Goal: Task Accomplishment & Management: Complete application form

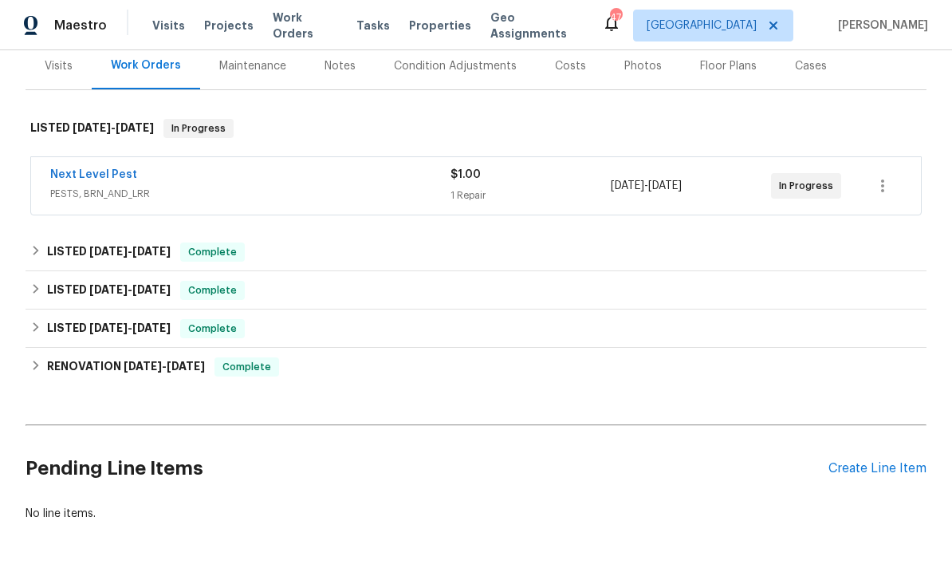
scroll to position [198, 0]
click at [887, 490] on div "Pending Line Items Create Line Item" at bounding box center [476, 469] width 901 height 74
click at [868, 462] on div "Create Line Item" at bounding box center [877, 469] width 98 height 15
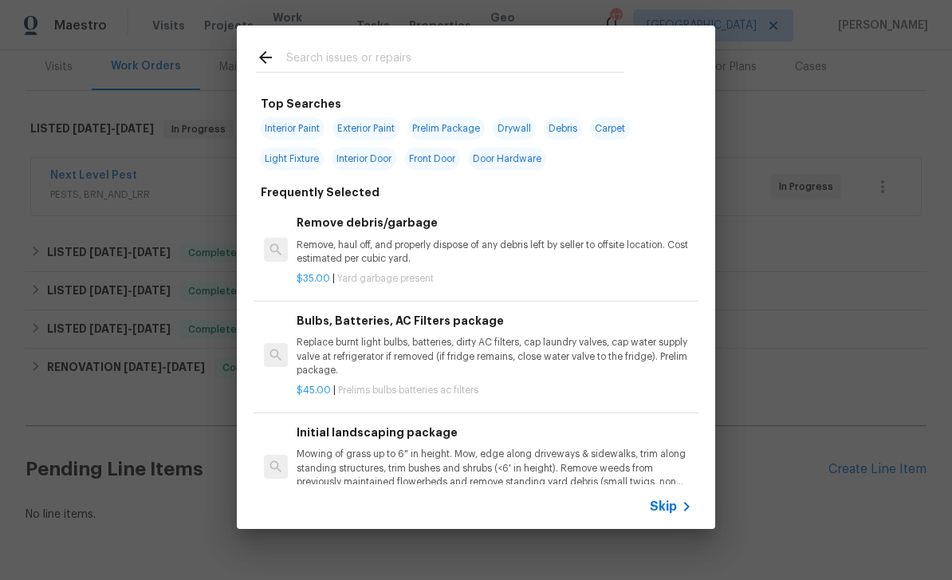
click at [555, 39] on div at bounding box center [440, 57] width 407 height 63
click at [445, 66] on input "text" at bounding box center [455, 60] width 338 height 24
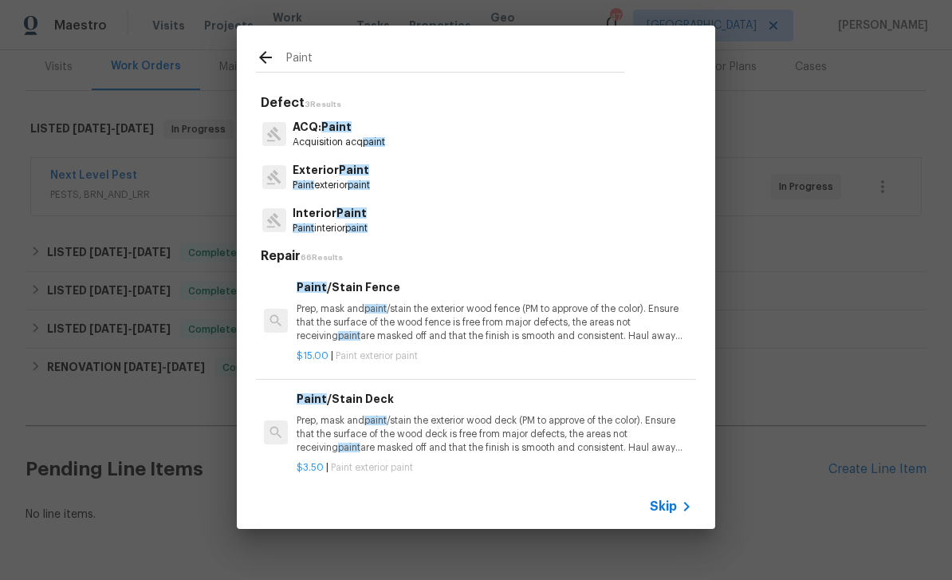
type input "Paint"
click at [513, 126] on div "ACQ: Paint Acquisition acq paint" at bounding box center [476, 133] width 440 height 43
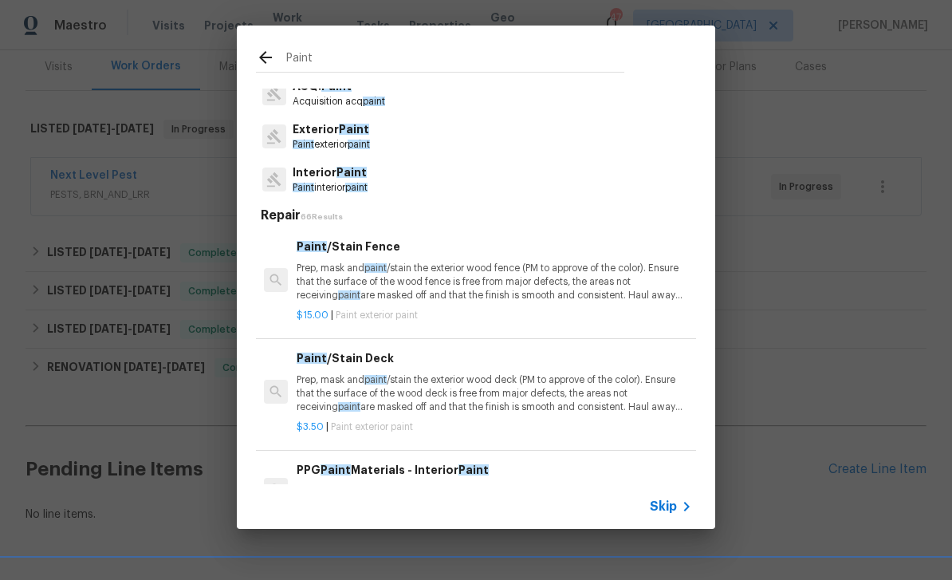
scroll to position [40, 0]
click at [474, 175] on div "Interior Paint Paint interior paint" at bounding box center [476, 180] width 440 height 43
click at [426, 186] on div "Interior Paint Paint interior paint" at bounding box center [476, 180] width 440 height 43
click at [324, 182] on p "Paint interior paint" at bounding box center [330, 189] width 75 height 14
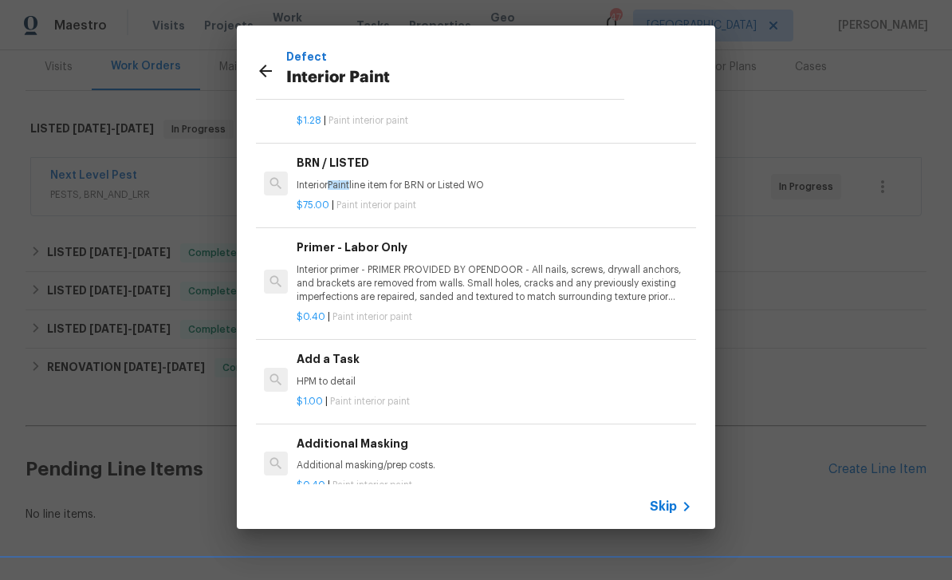
scroll to position [271, 0]
click at [458, 360] on h6 "Add a Task" at bounding box center [494, 360] width 395 height 18
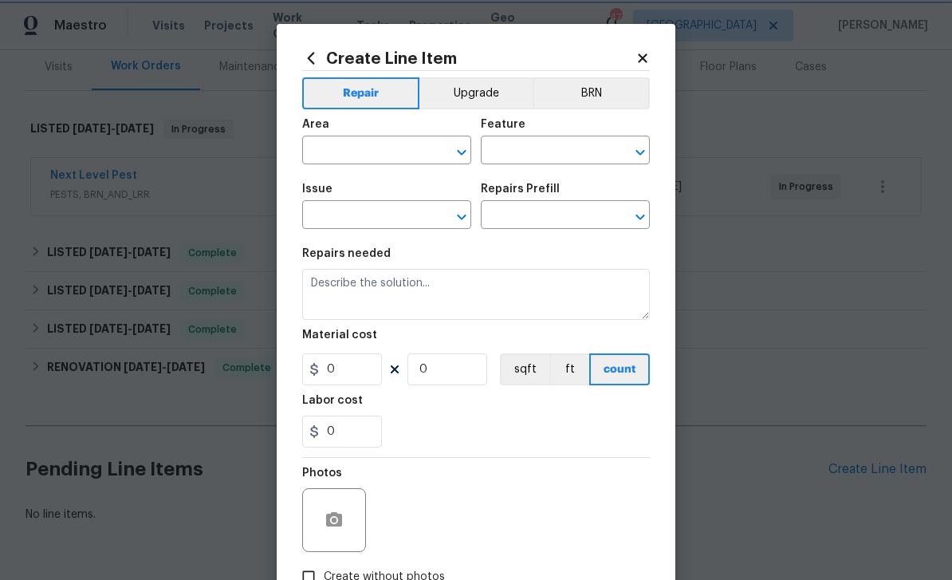
type input "Overall Paint"
type input "Interior Paint"
type input "Add a Task $1.00"
type textarea "HPM to detail"
type input "1"
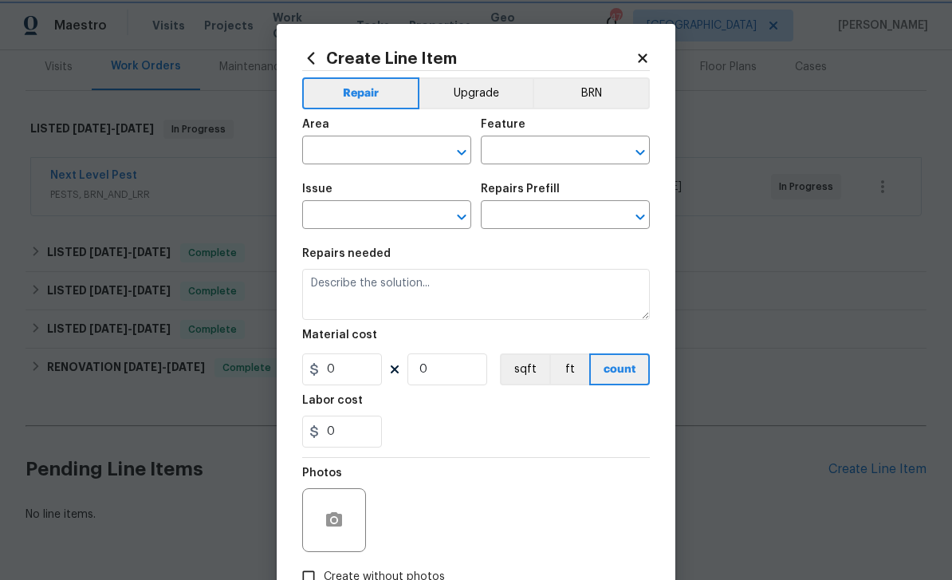
type input "1"
click at [357, 502] on div at bounding box center [334, 520] width 64 height 64
click at [338, 518] on icon "button" at bounding box center [334, 519] width 16 height 14
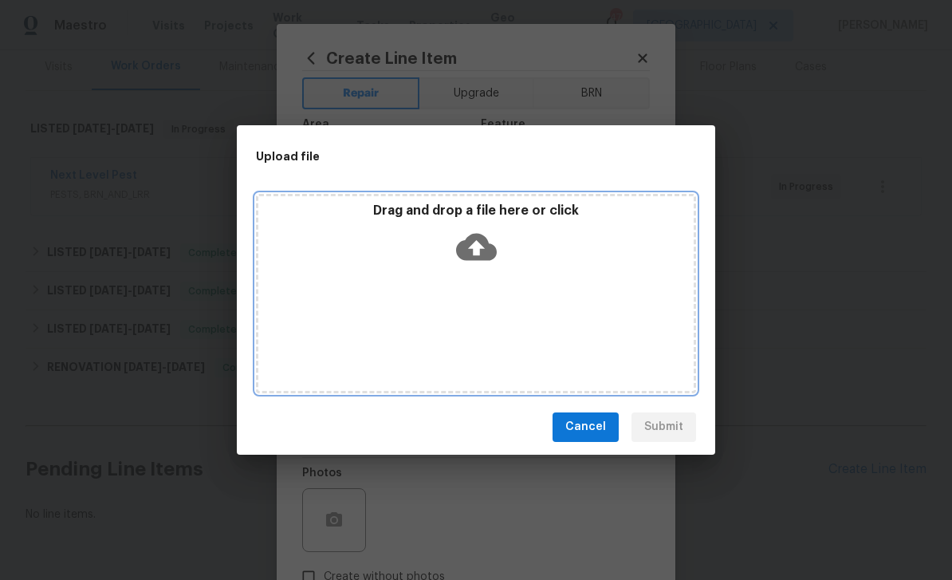
click at [477, 239] on icon at bounding box center [476, 246] width 41 height 27
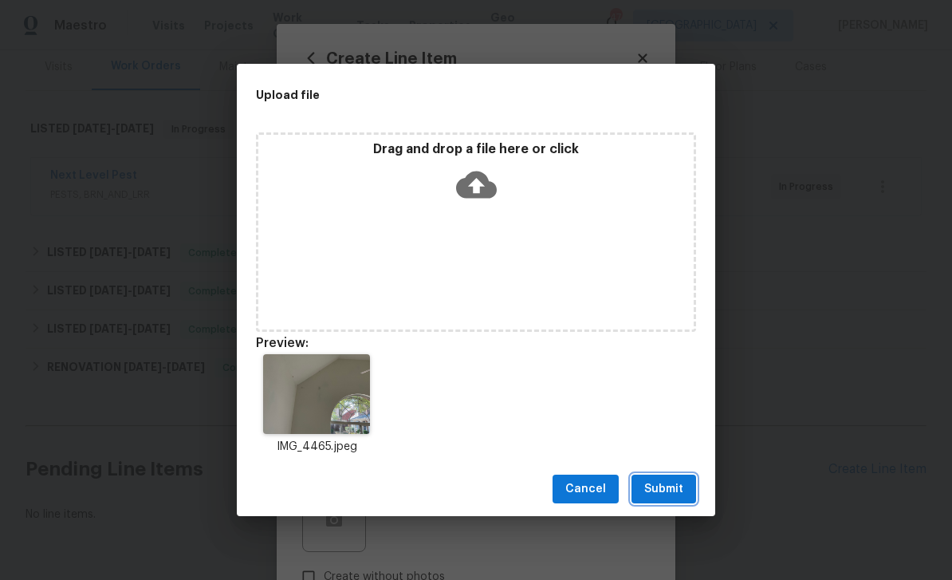
click at [668, 489] on span "Submit" at bounding box center [663, 489] width 39 height 20
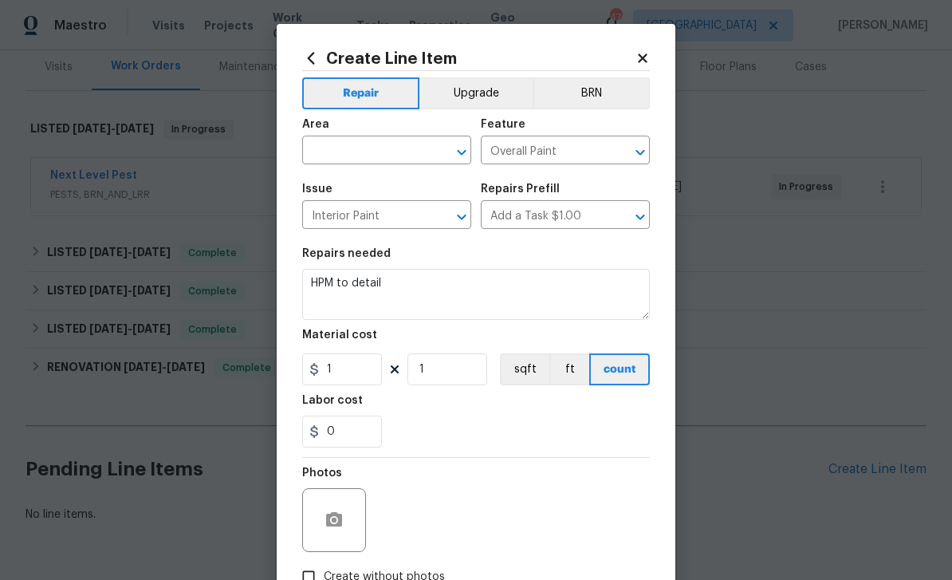
click at [414, 155] on input "text" at bounding box center [364, 152] width 124 height 25
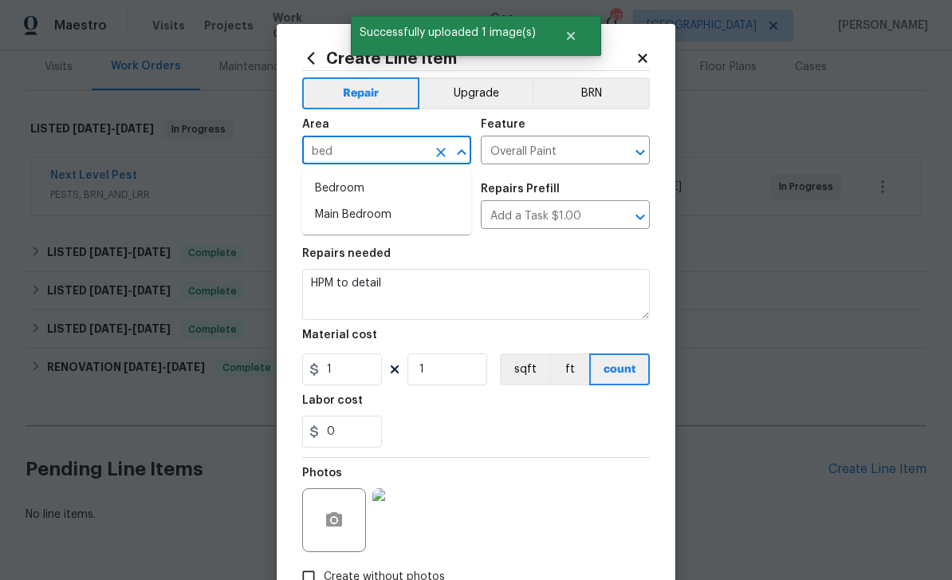
click at [400, 188] on li "Bedroom" at bounding box center [386, 188] width 169 height 26
type input "Bedroom"
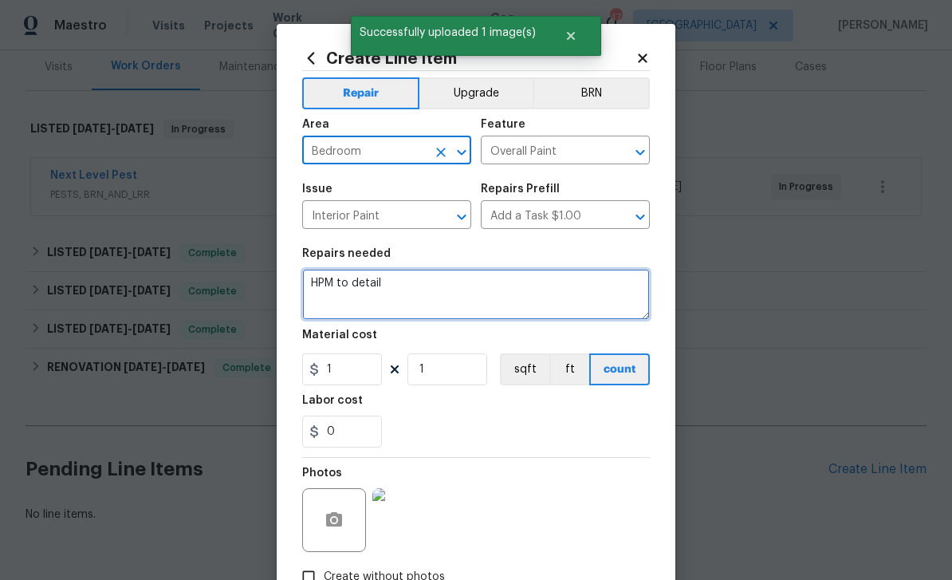
click at [398, 281] on textarea "HPM to detail" at bounding box center [476, 294] width 348 height 51
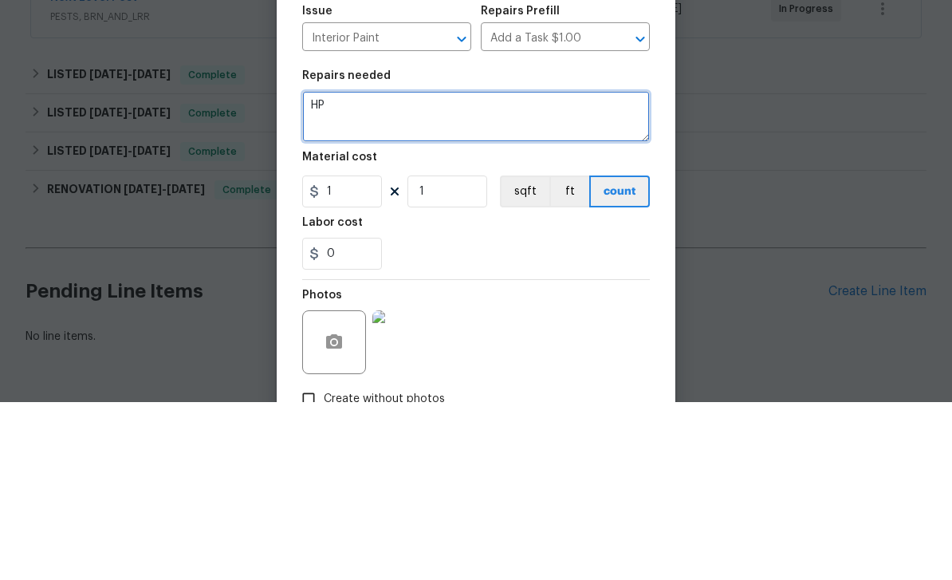
type textarea "H"
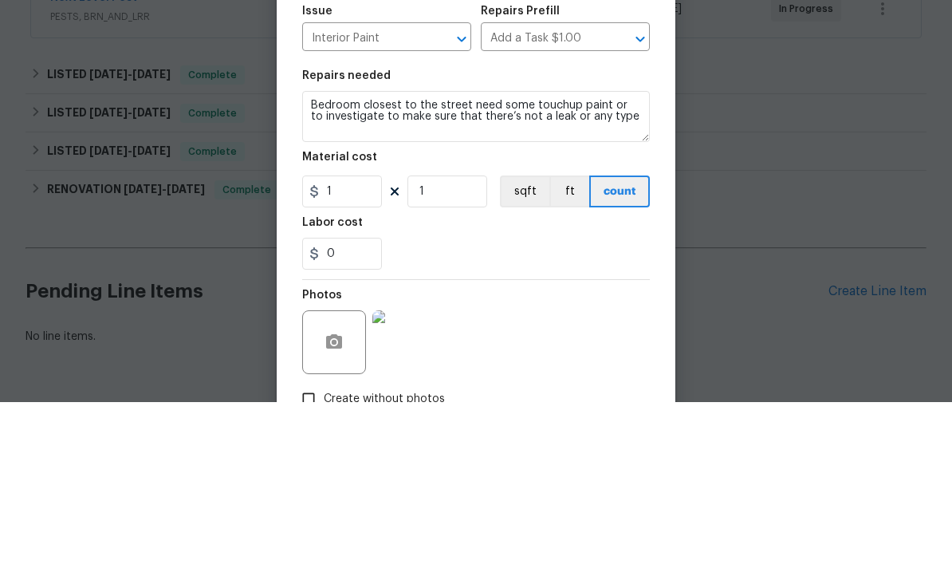
scroll to position [51, 0]
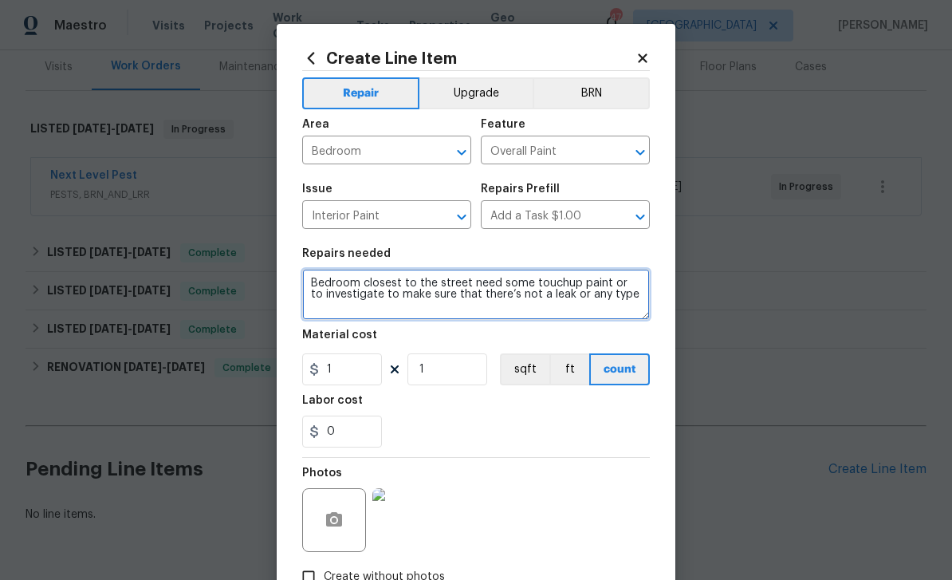
type textarea "Bedroom closest to the street need some touchup paint or to investigate to make…"
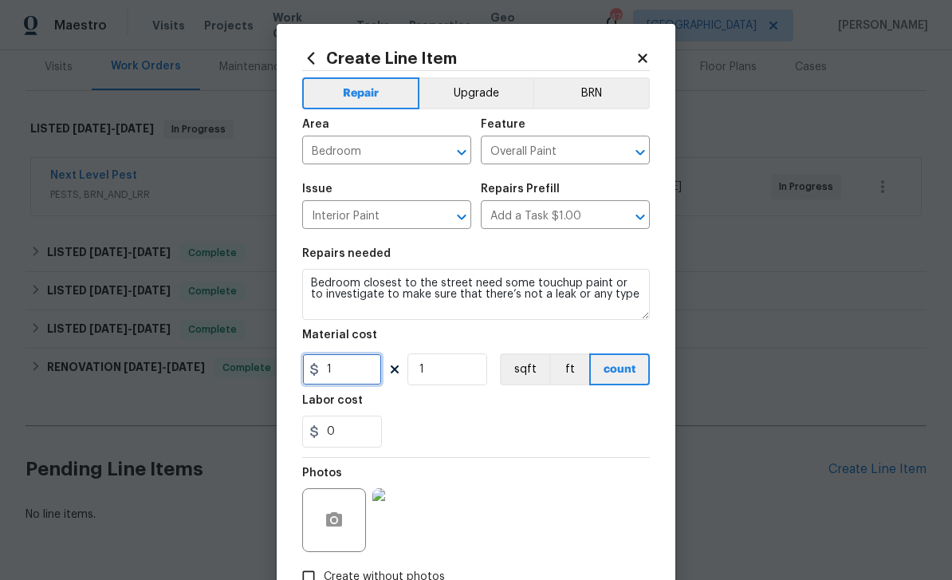
click at [350, 371] on input "1" at bounding box center [342, 369] width 80 height 32
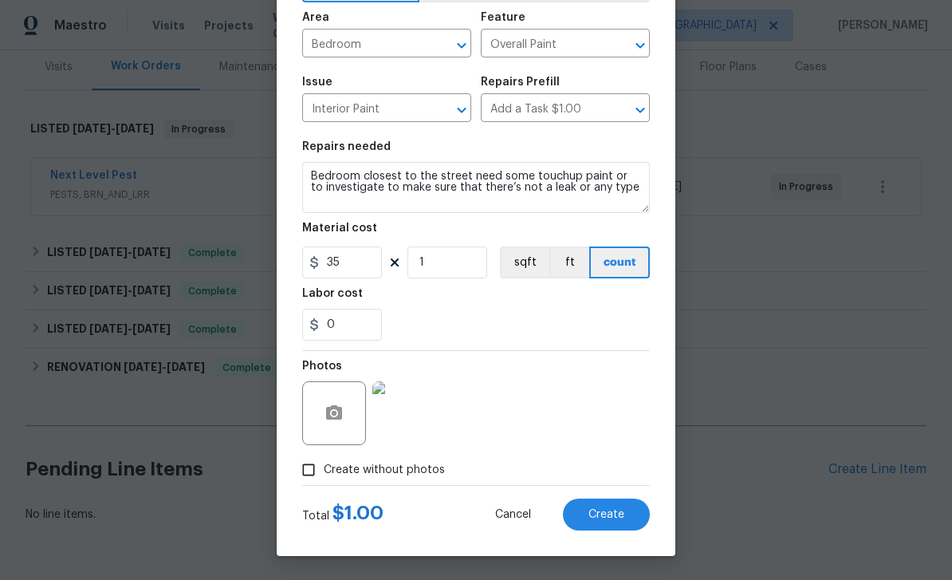
scroll to position [110, 0]
type input "35"
click at [621, 509] on span "Create" at bounding box center [606, 515] width 36 height 12
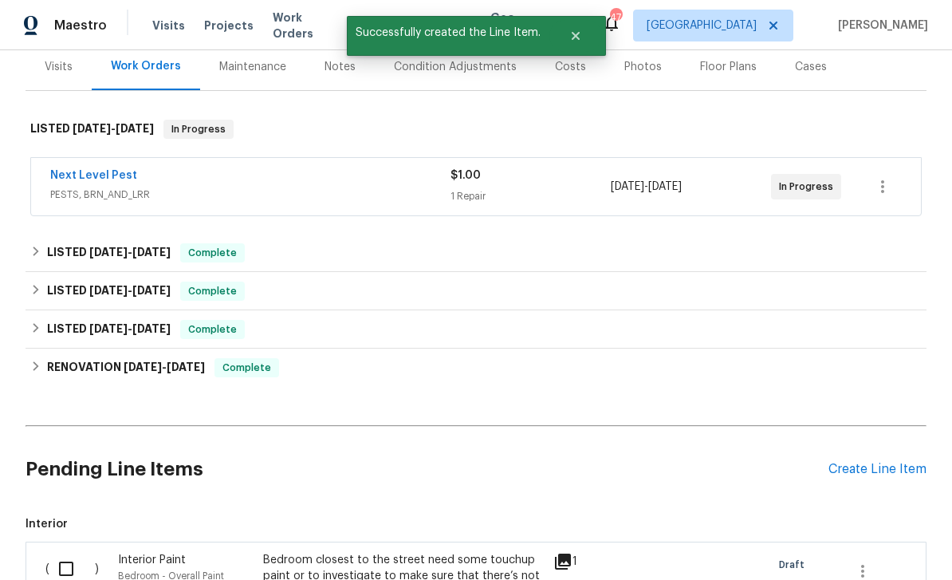
click at [870, 462] on div "Create Line Item" at bounding box center [877, 469] width 98 height 15
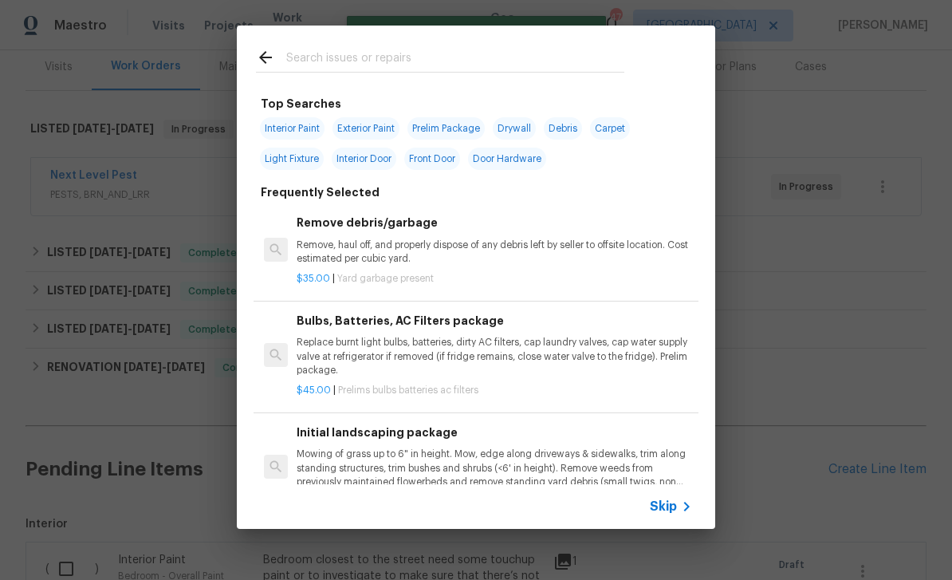
click at [499, 53] on input "text" at bounding box center [455, 60] width 338 height 24
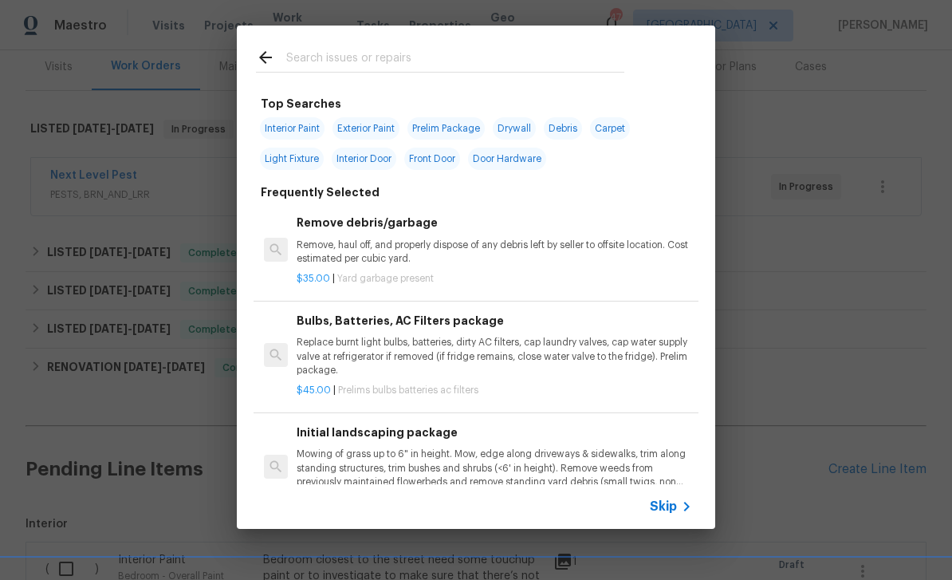
click at [317, 163] on span "Light Fixture" at bounding box center [292, 158] width 64 height 22
type input "Light Fixture"
click at [316, 163] on span "Light Fixture" at bounding box center [292, 158] width 64 height 22
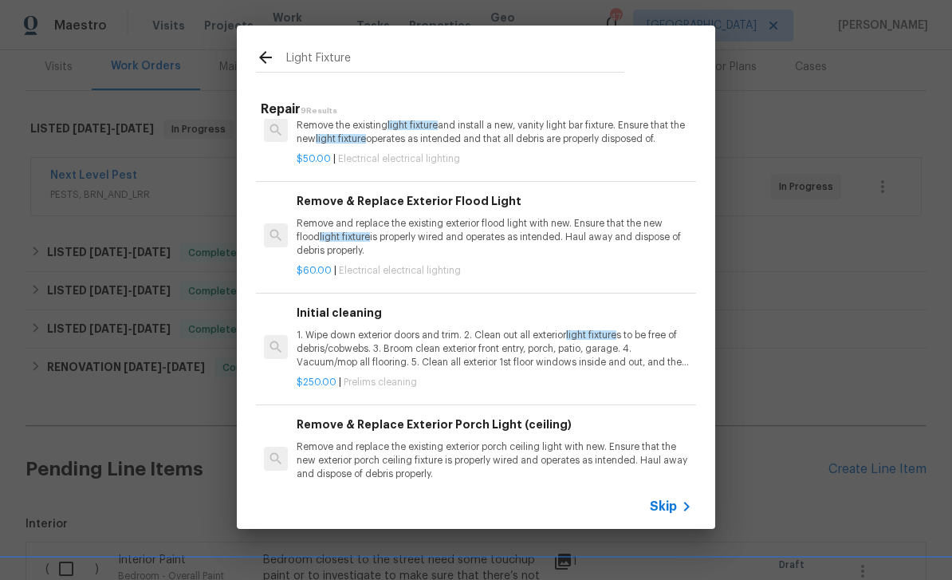
scroll to position [574, 0]
click at [675, 509] on span "Skip" at bounding box center [663, 506] width 27 height 16
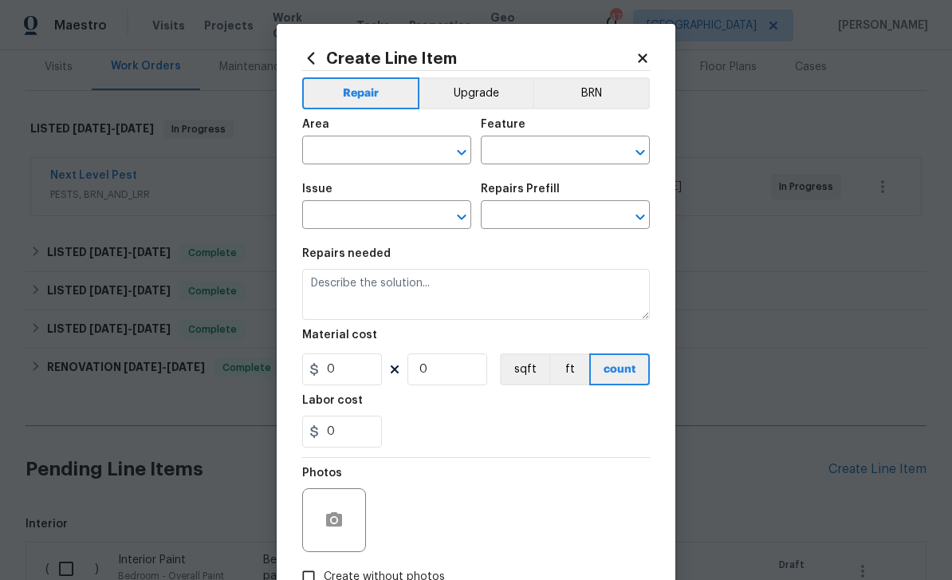
click at [426, 151] on input "text" at bounding box center [364, 152] width 124 height 25
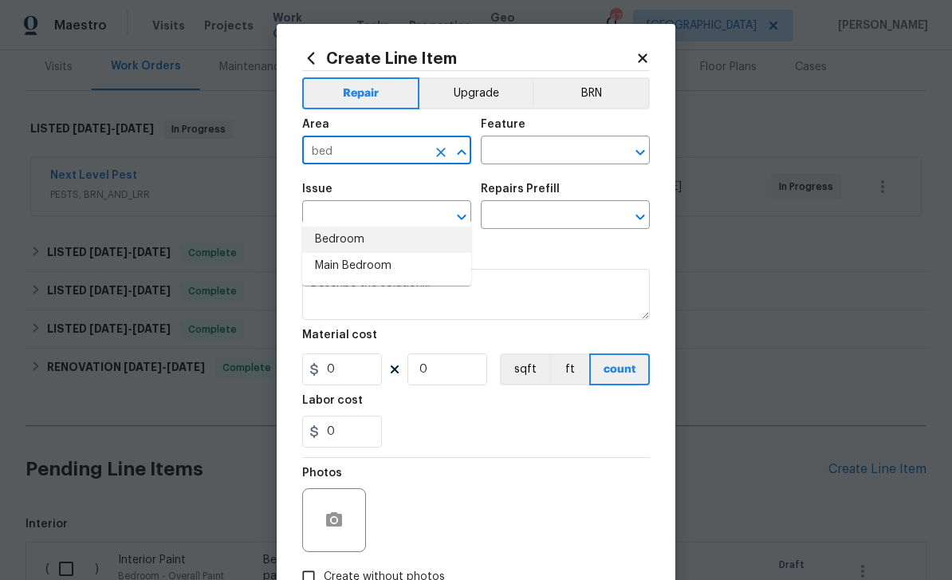
click at [403, 226] on li "Bedroom" at bounding box center [386, 239] width 169 height 26
type input "Bedroom"
click at [646, 156] on icon "Open" at bounding box center [640, 152] width 19 height 19
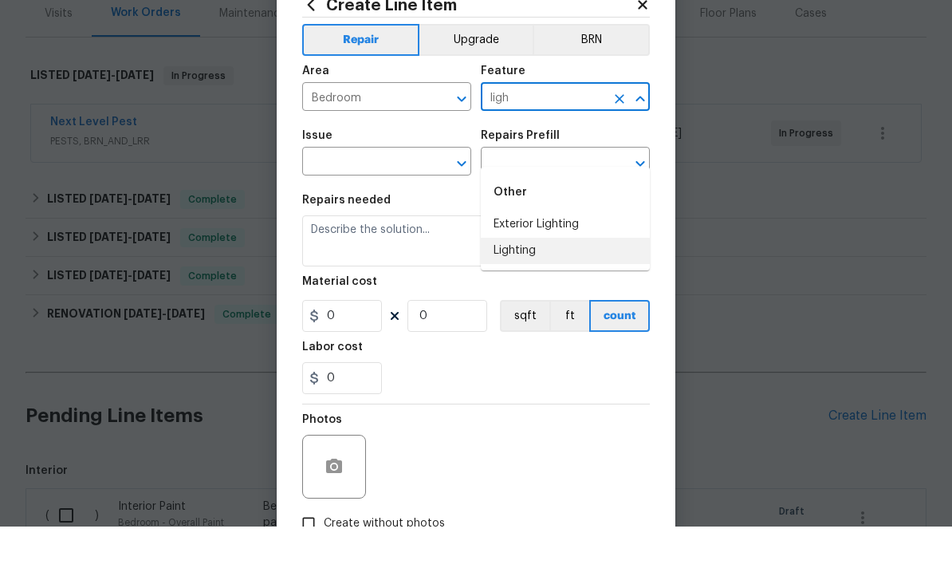
click at [560, 291] on li "Lighting" at bounding box center [565, 304] width 169 height 26
type input "Lighting"
click at [462, 214] on icon "Open" at bounding box center [461, 217] width 9 height 6
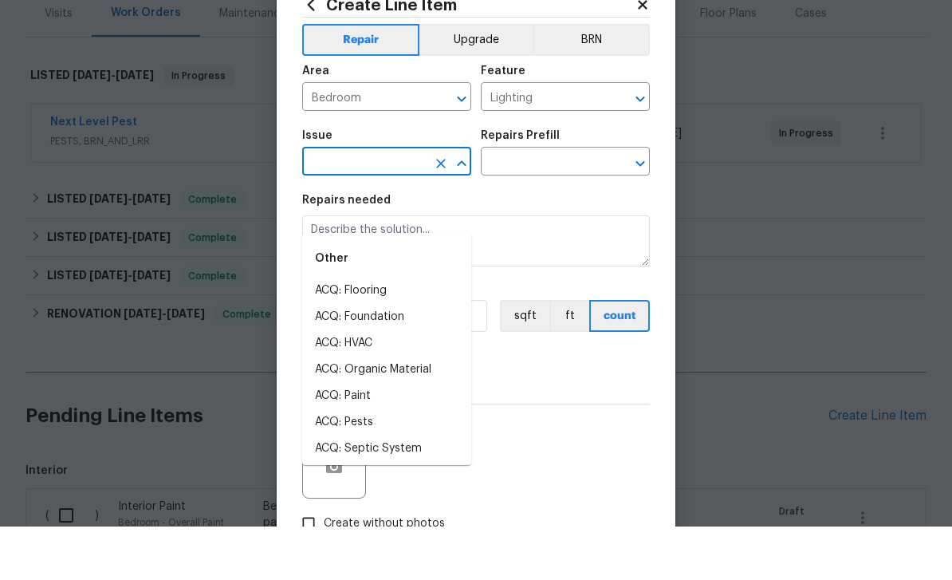
type input "b"
type input "k"
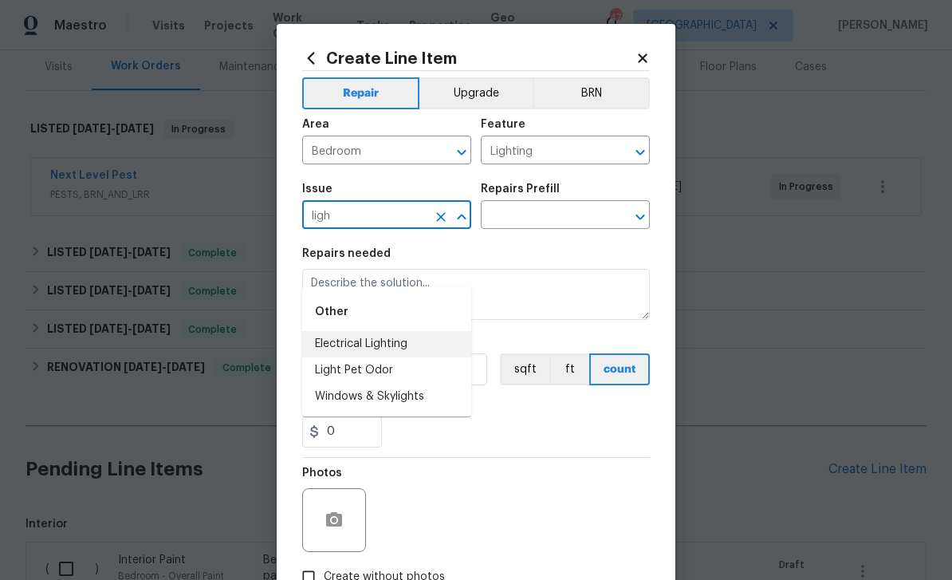
click at [404, 331] on li "Electrical Lighting" at bounding box center [386, 344] width 169 height 26
type input "Electrical Lighting"
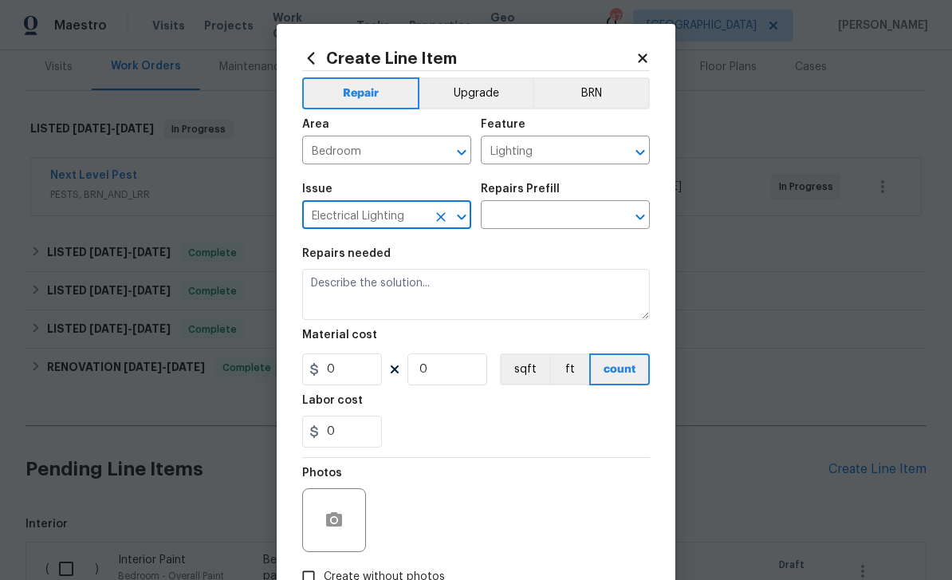
click at [637, 228] on button "Open" at bounding box center [640, 217] width 22 height 22
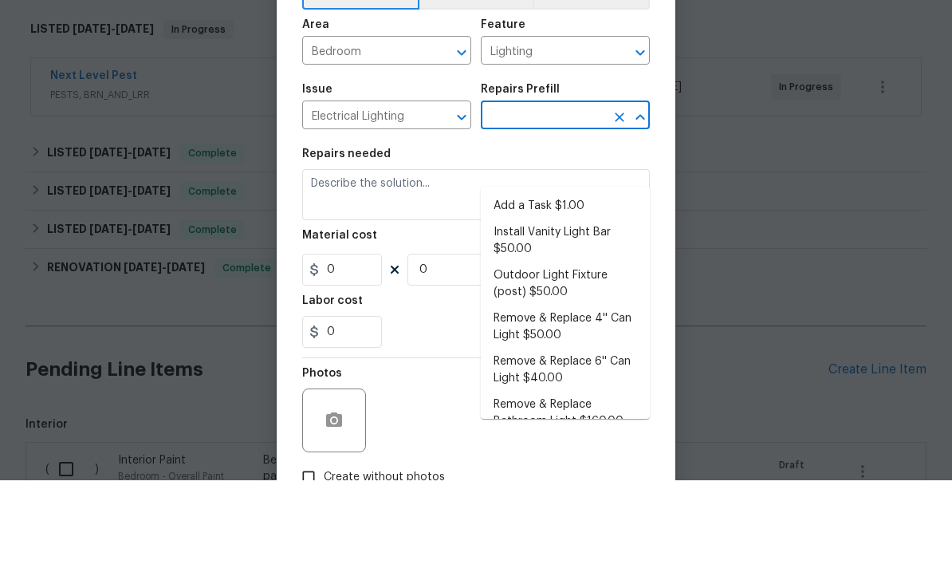
scroll to position [0, 0]
click at [580, 293] on li "Add a Task $1.00" at bounding box center [565, 306] width 169 height 26
type input "Add a Task $1.00"
type textarea "HPM to detail"
type input "1"
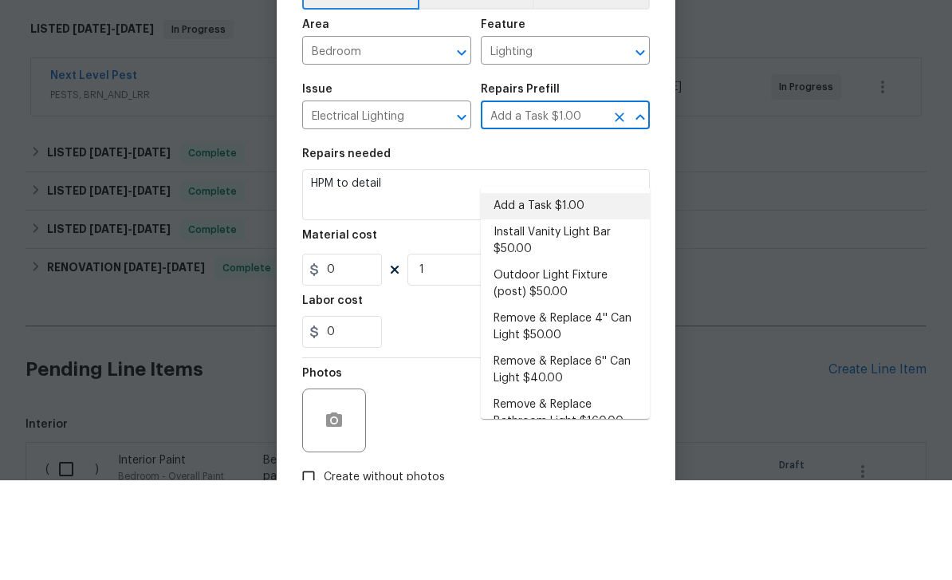
type input "1"
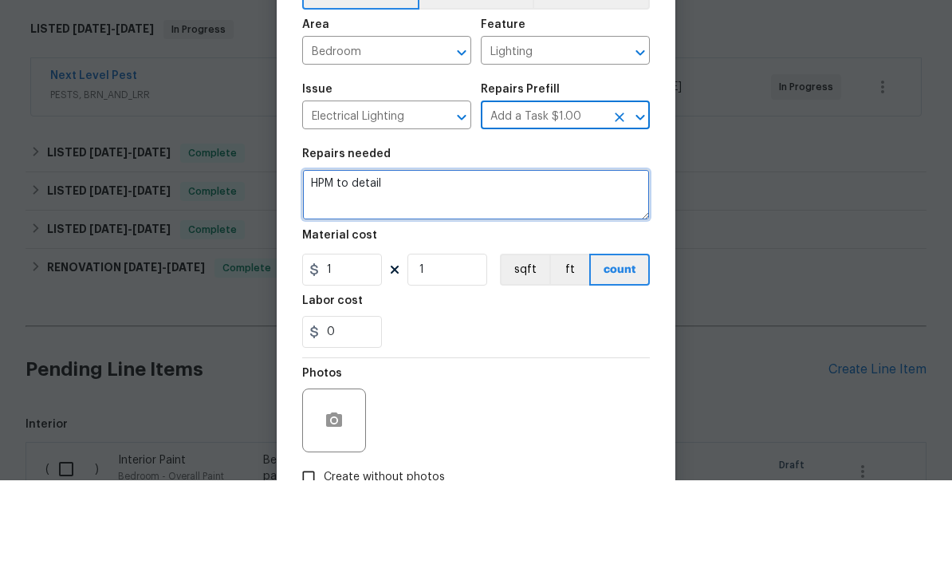
click at [501, 269] on textarea "HPM to detail" at bounding box center [476, 294] width 348 height 51
type textarea "H"
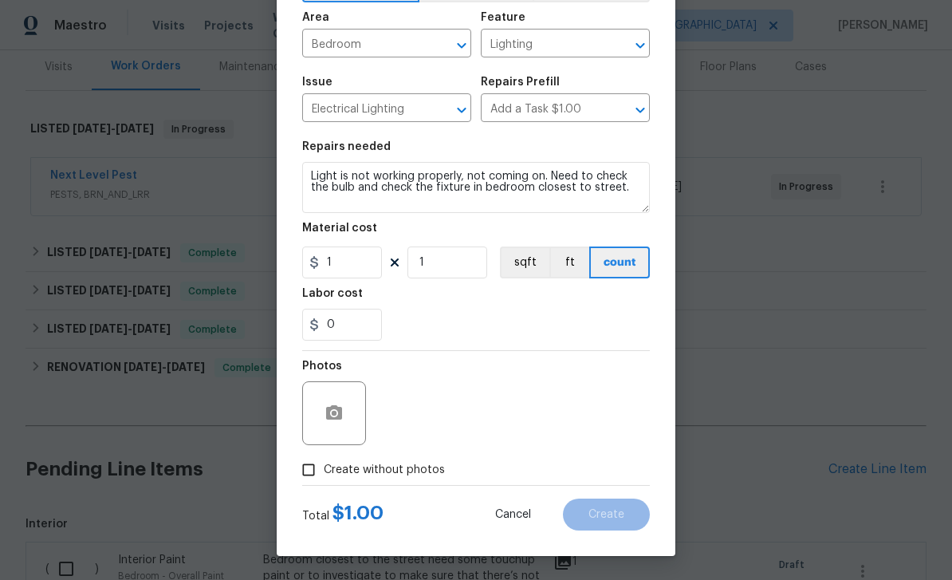
scroll to position [110, 0]
type textarea "Light is not working properly, not coming on. Need to check the bulb and check …"
click at [344, 411] on button "button" at bounding box center [334, 413] width 38 height 38
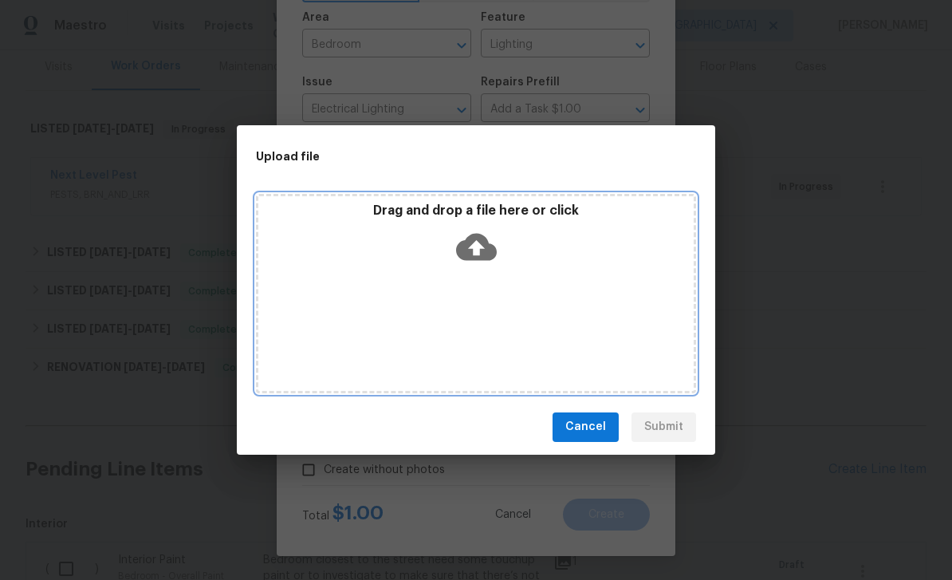
click at [487, 237] on icon at bounding box center [476, 246] width 41 height 41
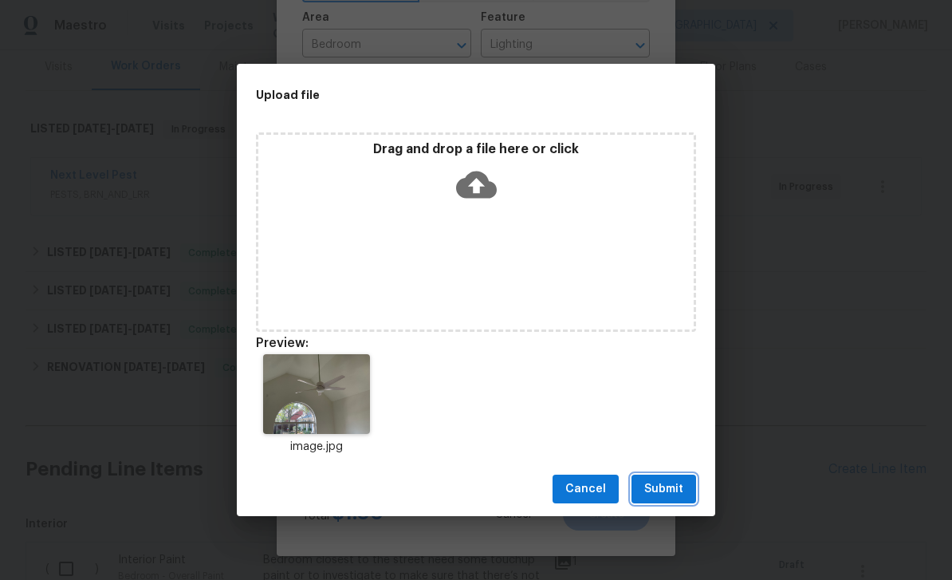
click at [670, 500] on button "Submit" at bounding box center [663, 488] width 65 height 29
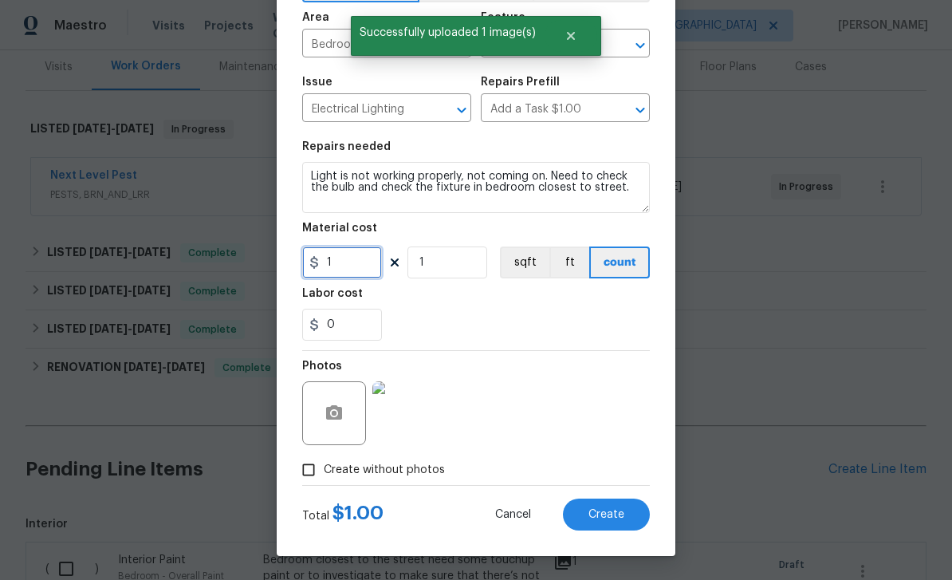
click at [347, 273] on input "1" at bounding box center [342, 262] width 80 height 32
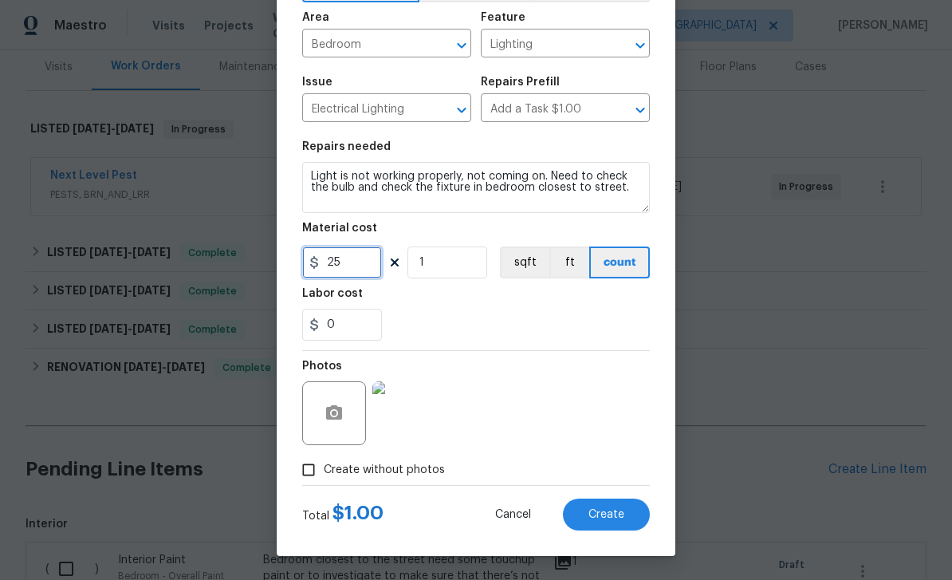
type input "25"
click at [629, 521] on button "Create" at bounding box center [606, 514] width 87 height 32
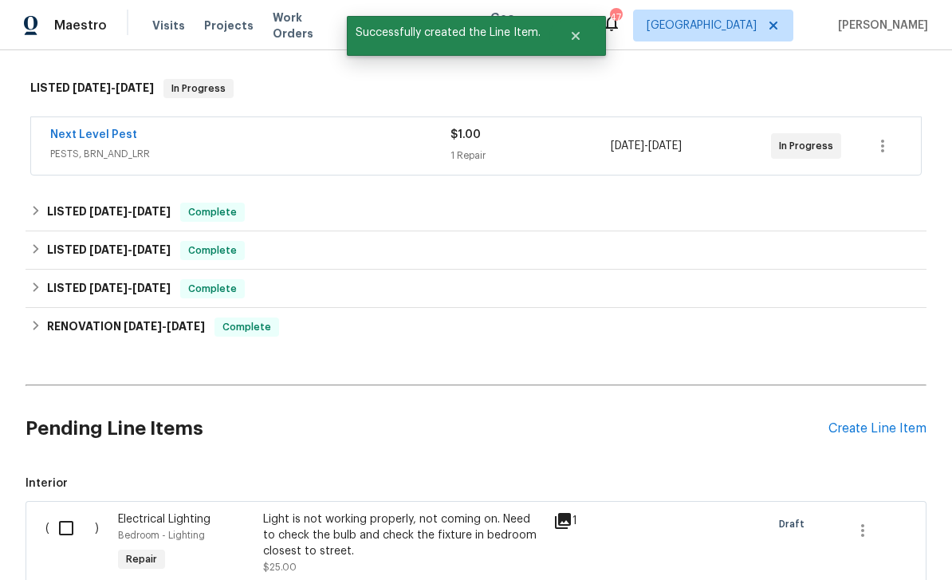
scroll to position [256, 0]
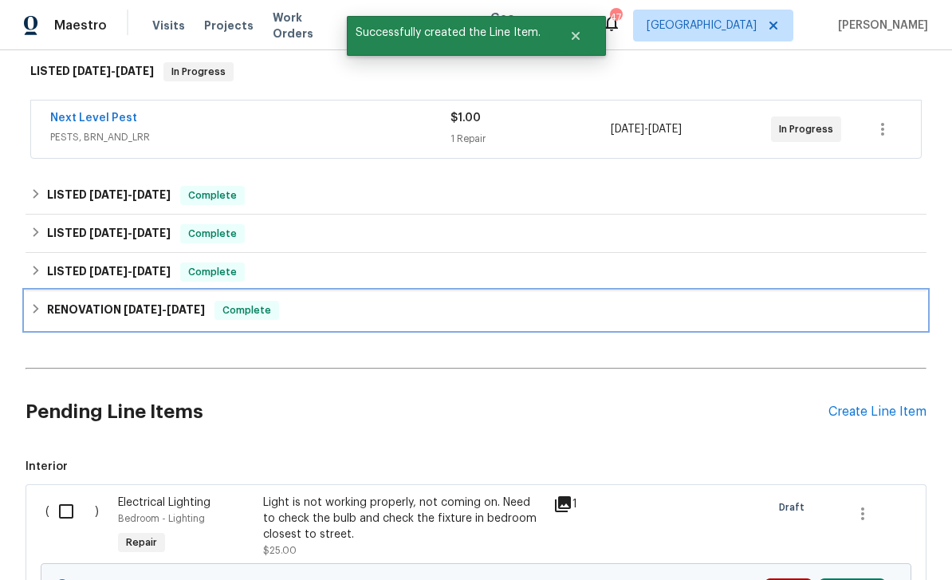
click at [614, 301] on div "RENOVATION [DATE] - [DATE] Complete" at bounding box center [475, 310] width 891 height 19
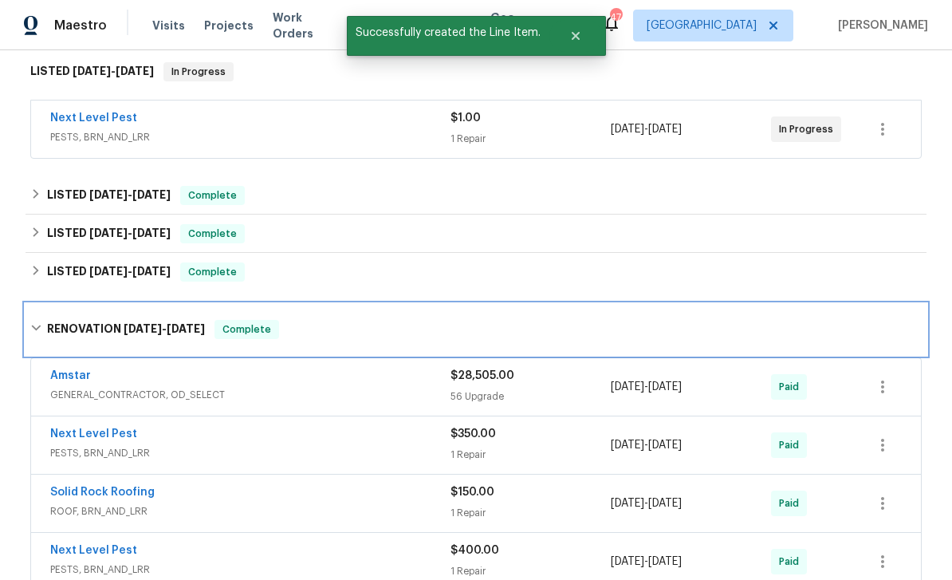
click at [604, 320] on div "RENOVATION [DATE] - [DATE] Complete" at bounding box center [475, 329] width 891 height 19
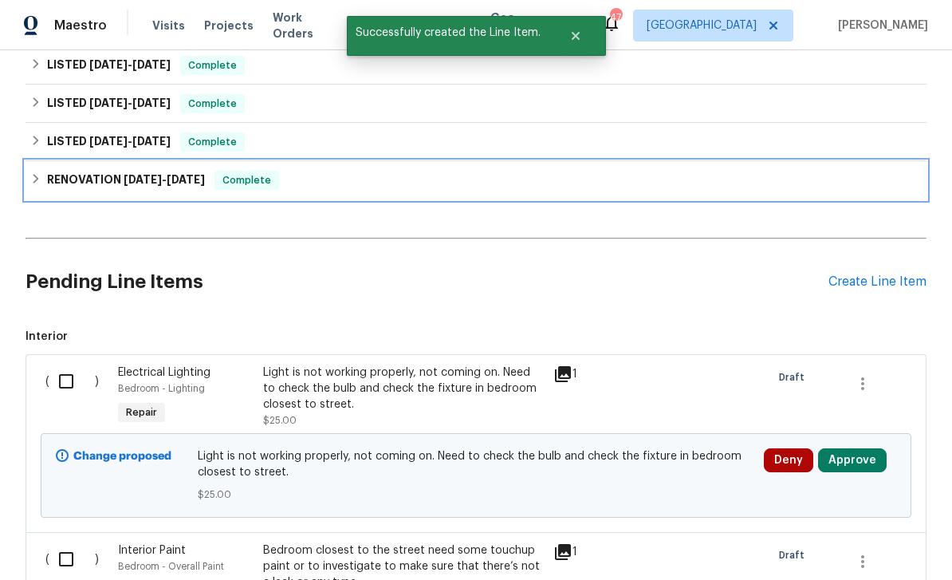
scroll to position [390, 0]
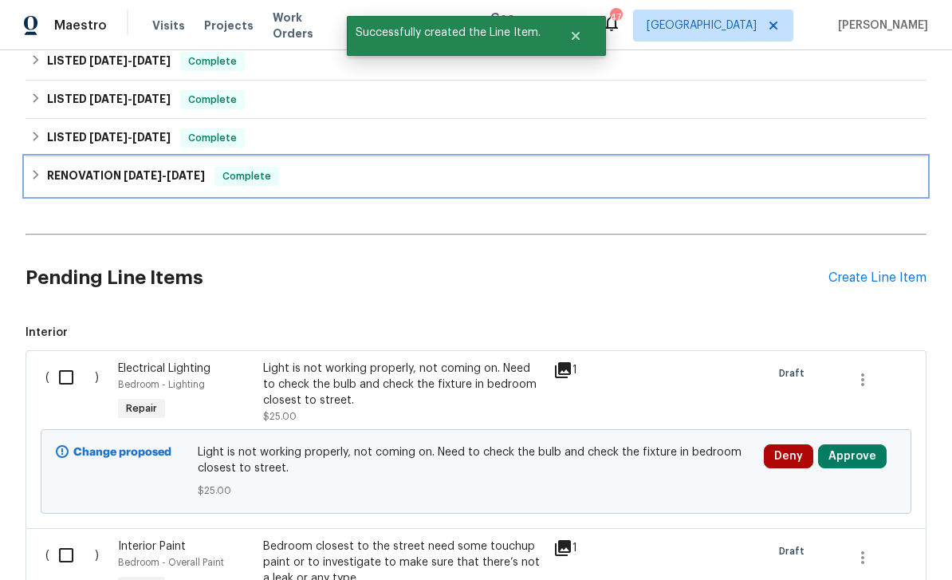
click at [79, 360] on input "checkbox" at bounding box center [71, 376] width 45 height 33
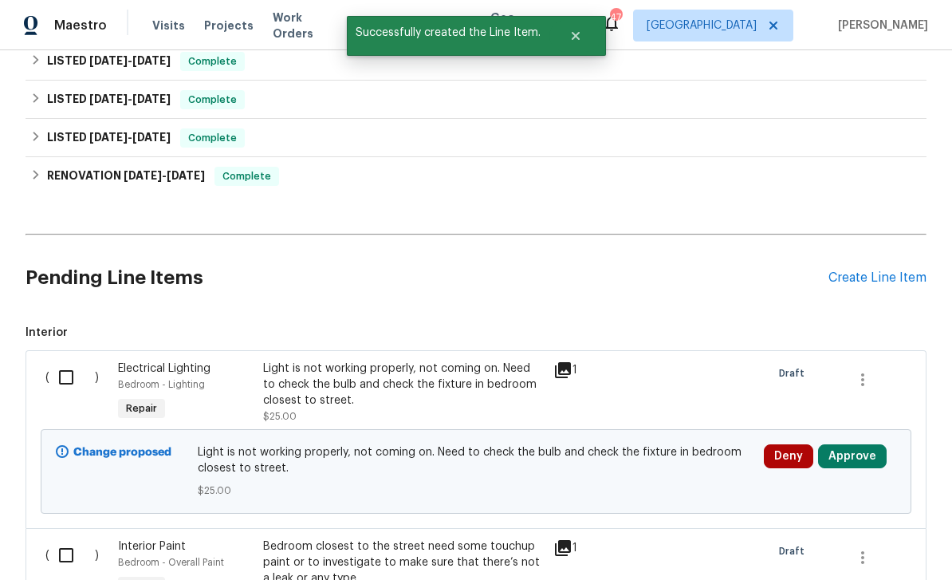
checkbox input "true"
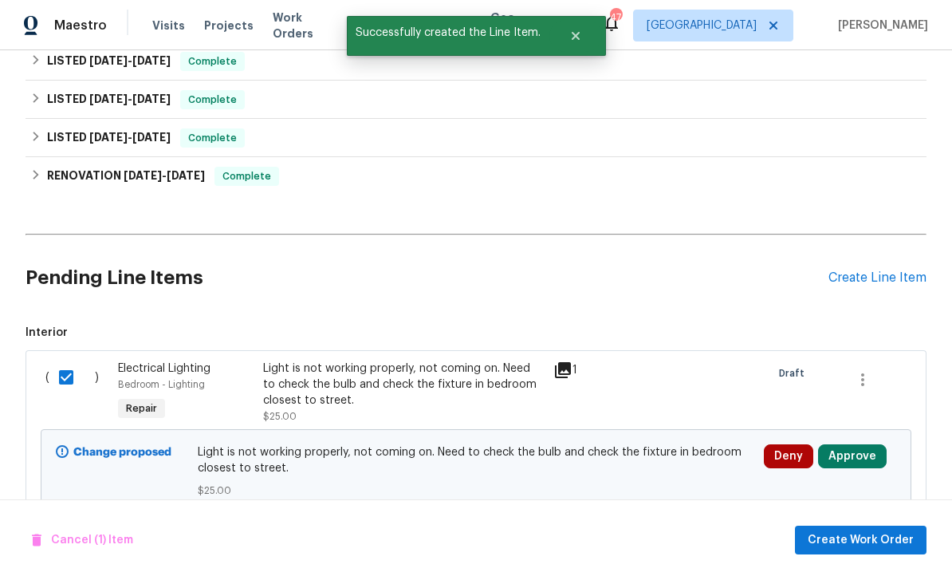
click at [76, 538] on input "checkbox" at bounding box center [71, 554] width 45 height 33
checkbox input "true"
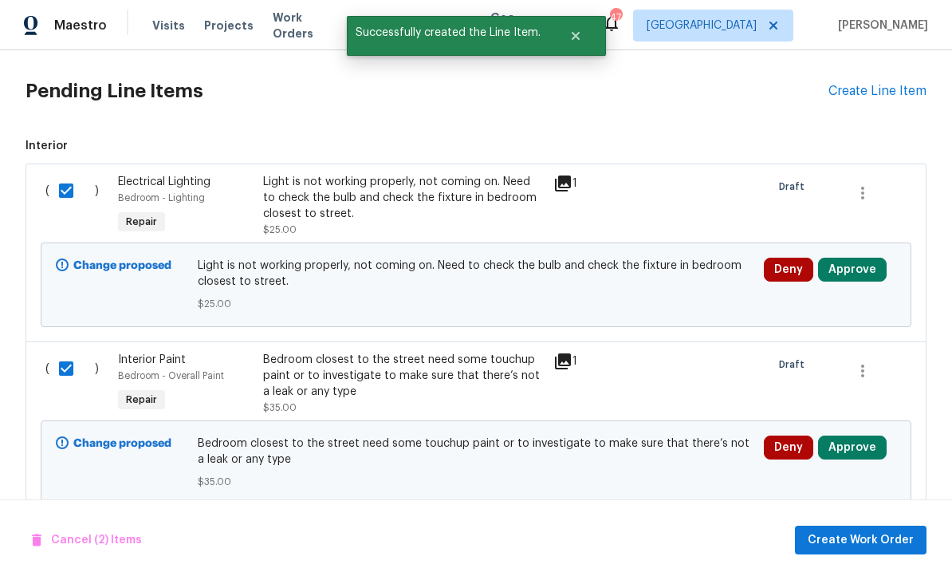
scroll to position [576, 0]
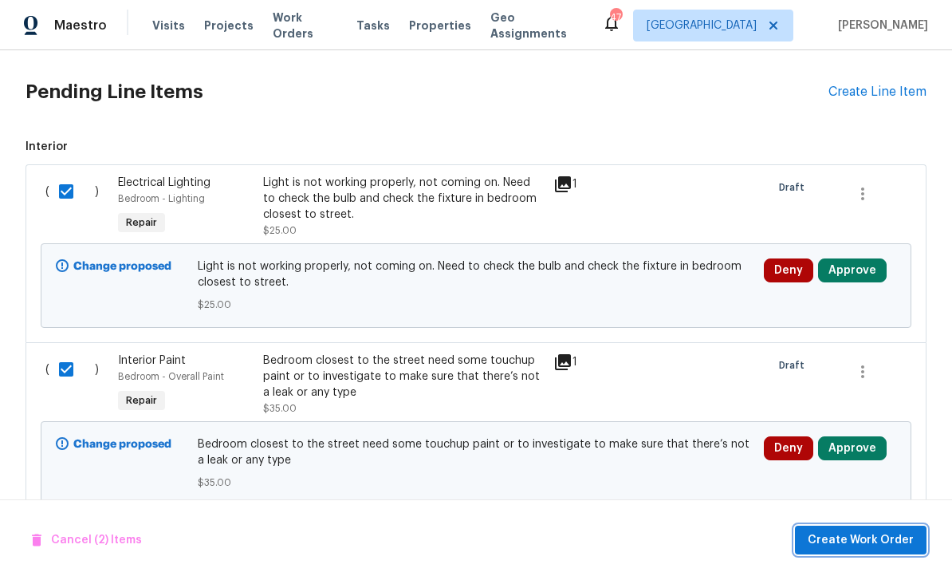
click at [888, 536] on span "Create Work Order" at bounding box center [861, 540] width 106 height 20
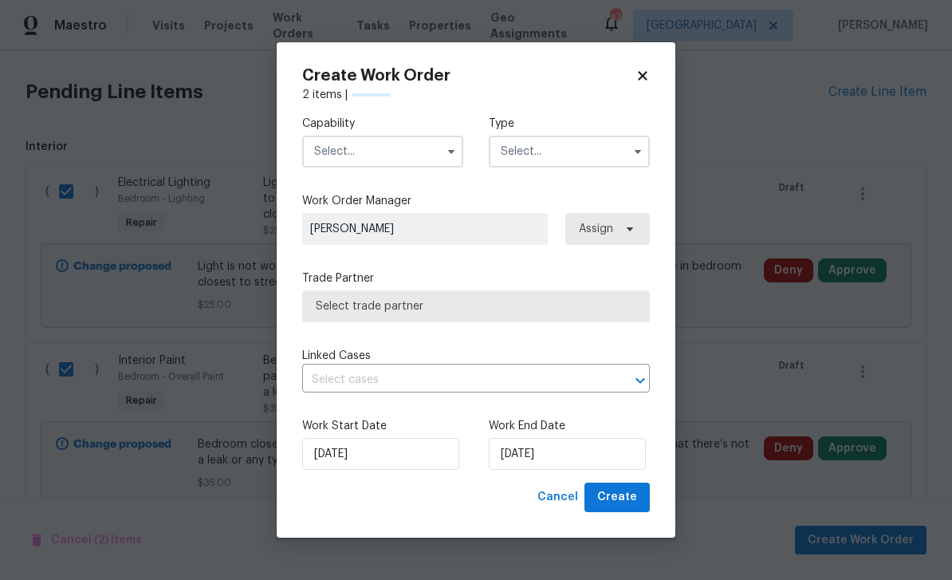
checkbox input "false"
click at [430, 158] on input "text" at bounding box center [382, 152] width 161 height 32
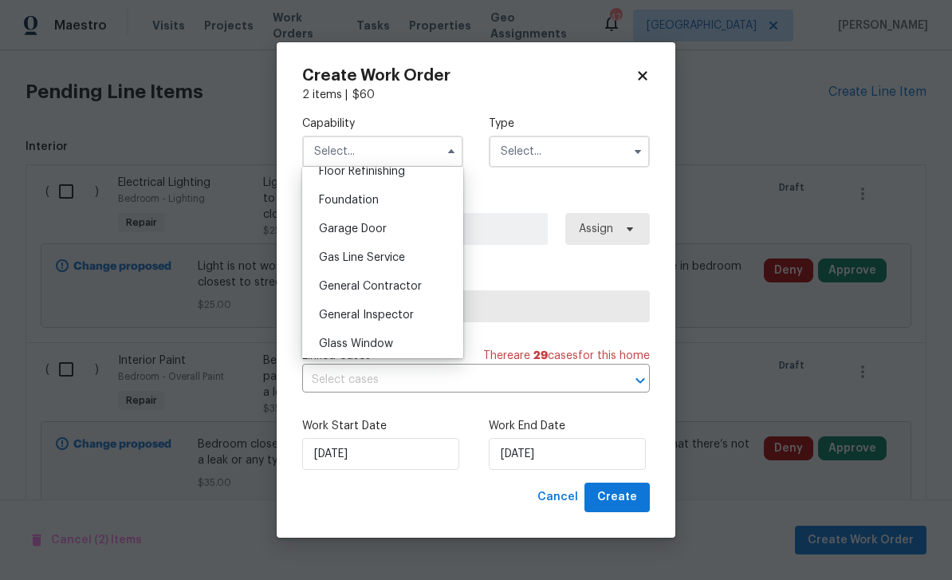
scroll to position [660, 0]
click at [407, 293] on div "General Contractor" at bounding box center [382, 287] width 153 height 29
type input "General Contractor"
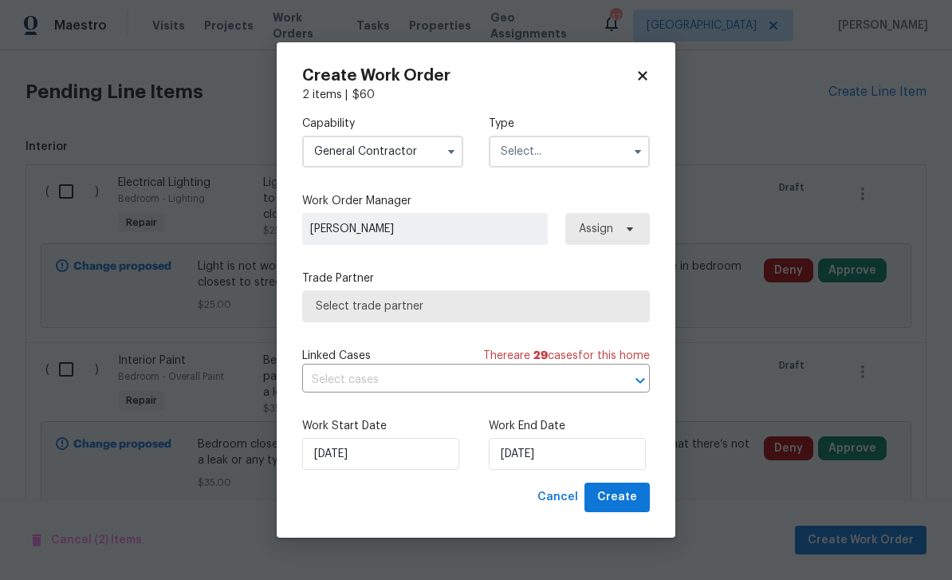
click at [623, 154] on input "text" at bounding box center [569, 152] width 161 height 32
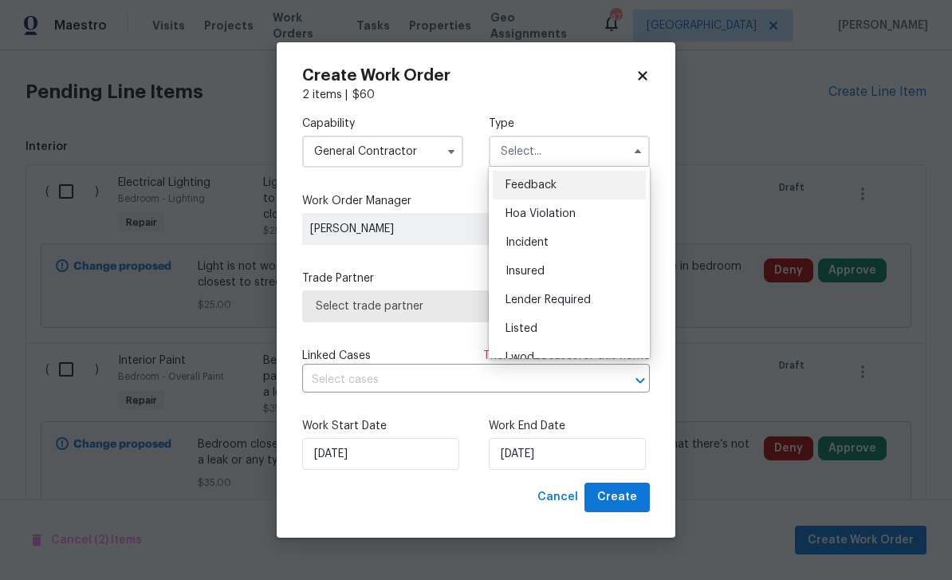
click at [560, 331] on div "Listed" at bounding box center [569, 328] width 153 height 29
type input "Listed"
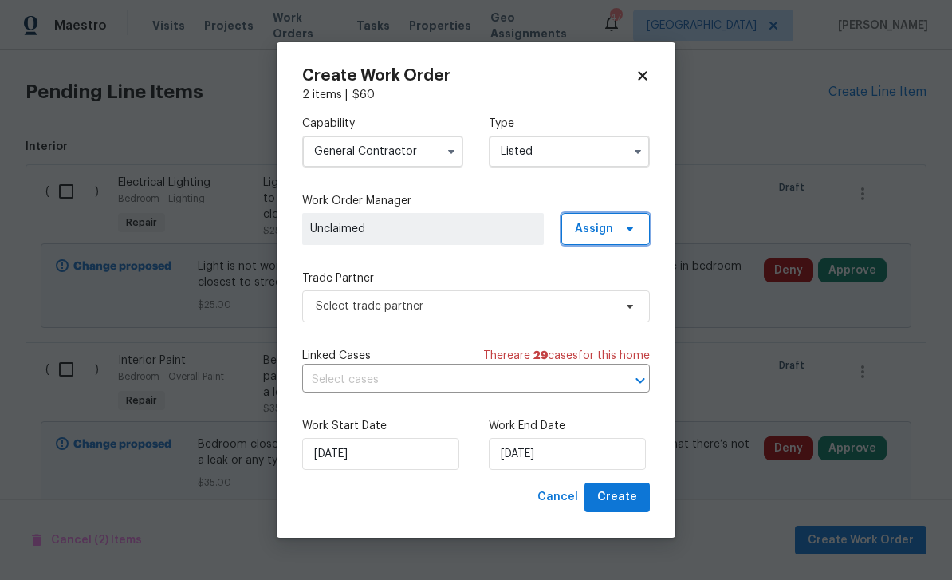
click at [643, 221] on span "Assign" at bounding box center [605, 229] width 88 height 32
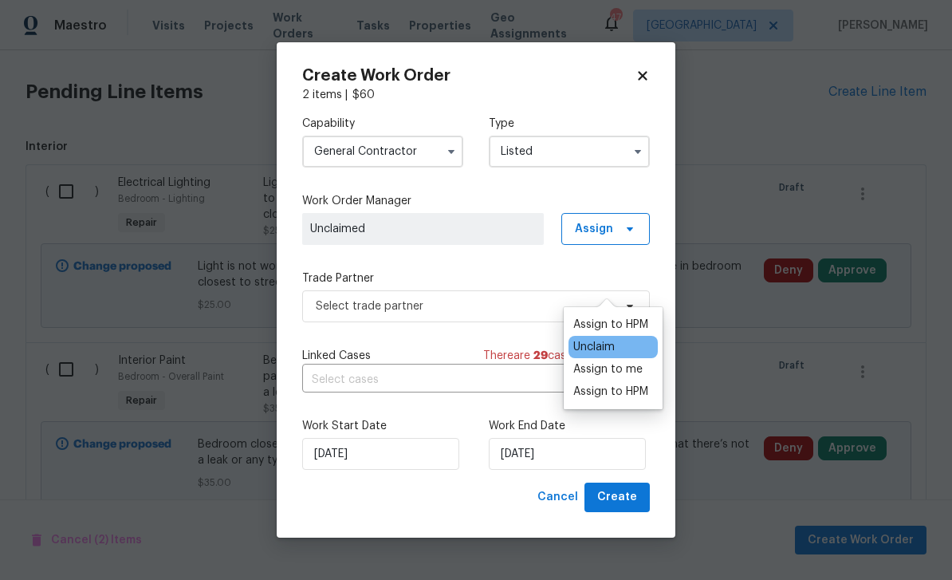
click at [629, 316] on div "Assign to HPM" at bounding box center [610, 324] width 75 height 16
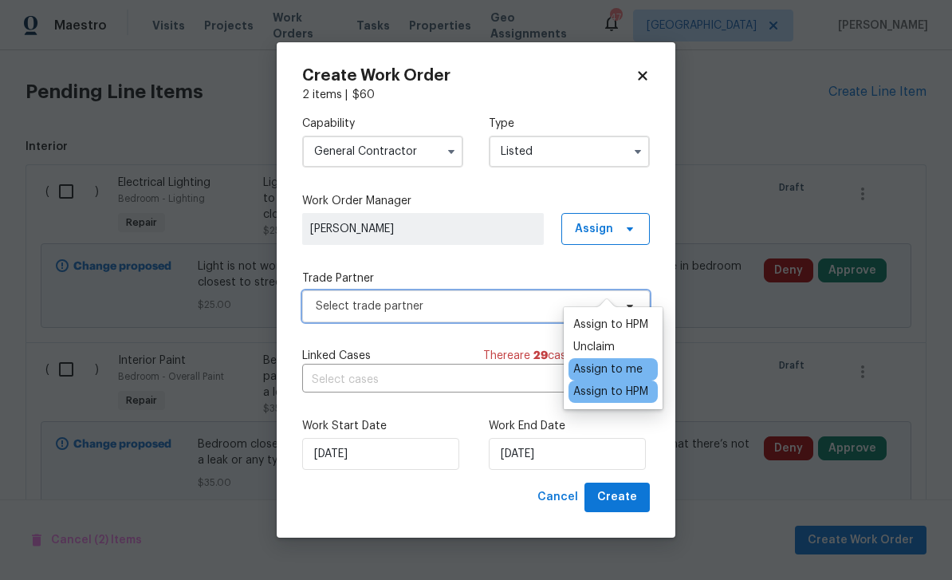
click at [501, 318] on span "Select trade partner" at bounding box center [476, 306] width 348 height 32
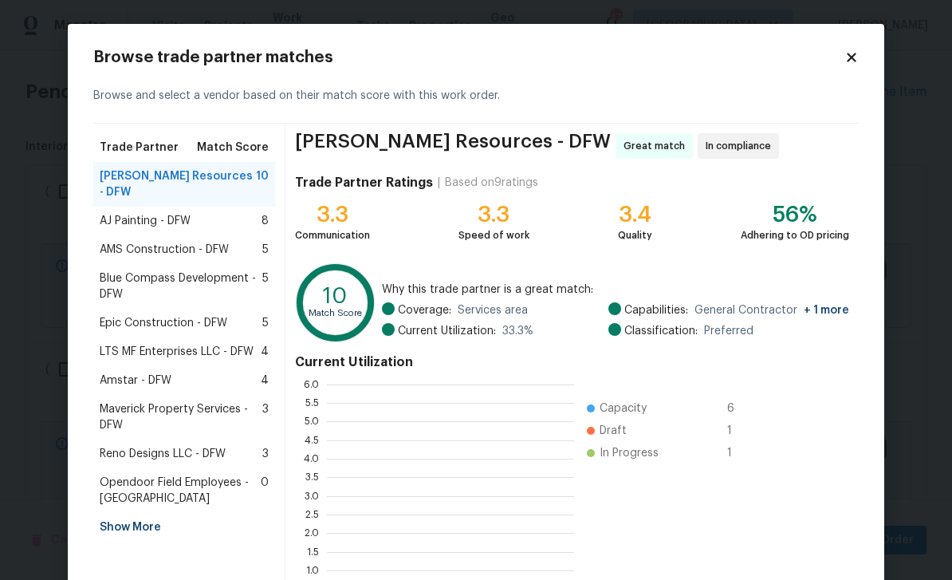
scroll to position [223, 247]
click at [242, 242] on div "AMS Construction - DFW 5" at bounding box center [184, 250] width 169 height 16
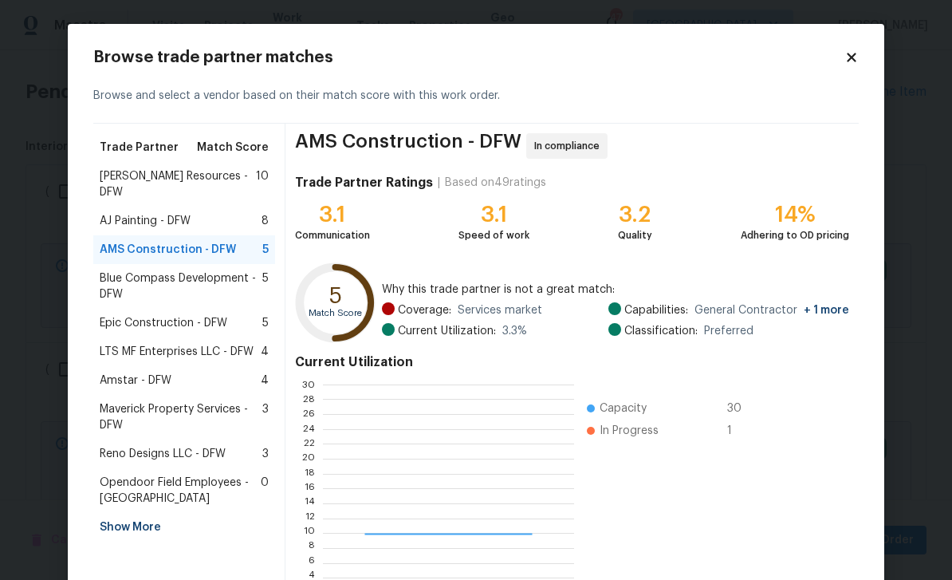
scroll to position [223, 250]
click at [255, 372] on div "Amstar - DFW 4" at bounding box center [184, 380] width 169 height 16
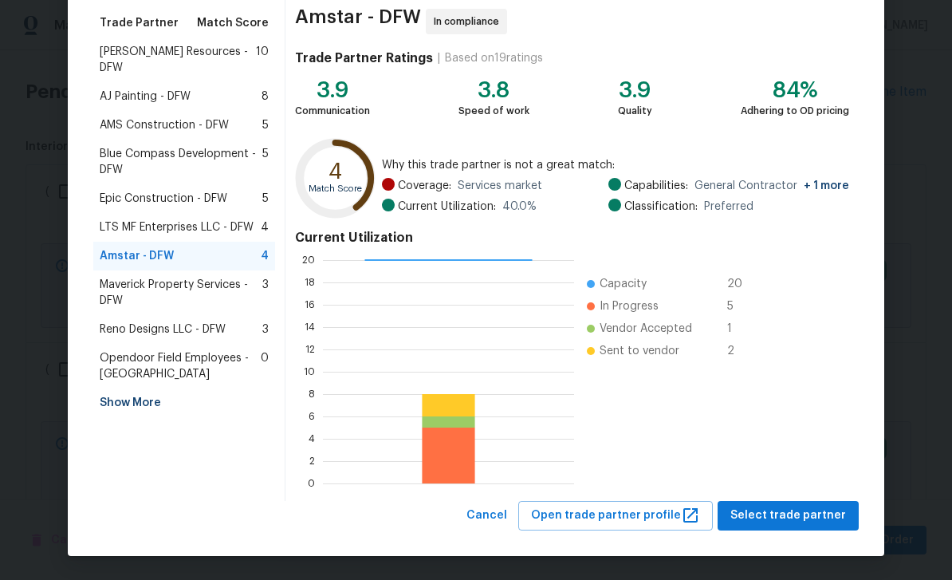
scroll to position [124, 0]
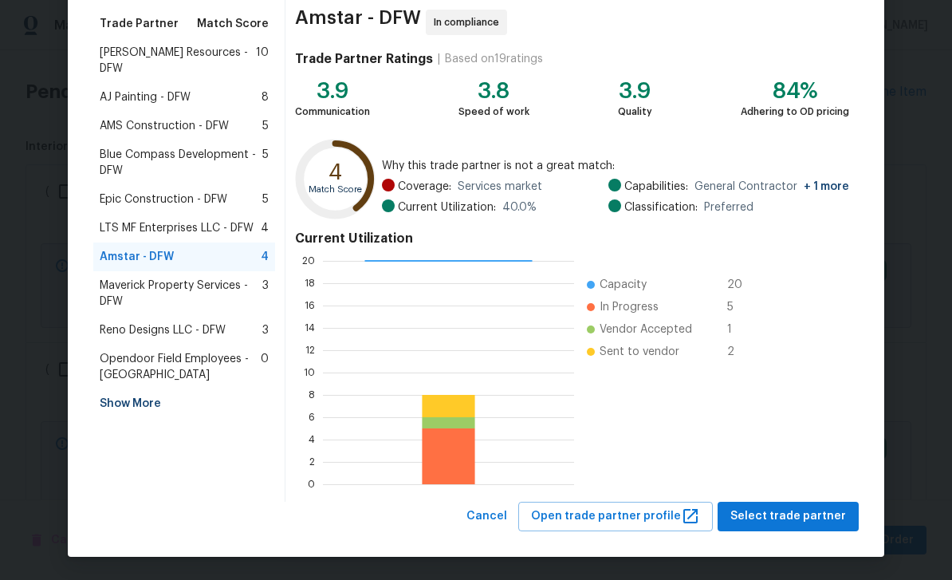
click at [822, 517] on span "Select trade partner" at bounding box center [788, 516] width 116 height 20
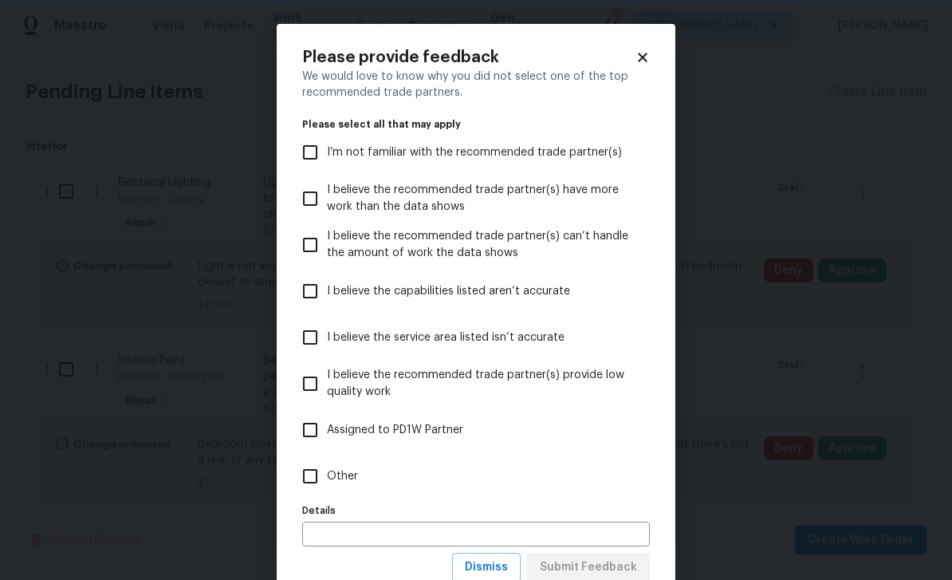
scroll to position [0, 0]
click at [454, 430] on span "Assigned to PD1W Partner" at bounding box center [395, 430] width 136 height 17
click at [327, 430] on input "Assigned to PD1W Partner" at bounding box center [309, 429] width 33 height 33
checkbox input "true"
click at [620, 556] on button "Submit Feedback" at bounding box center [588, 566] width 123 height 29
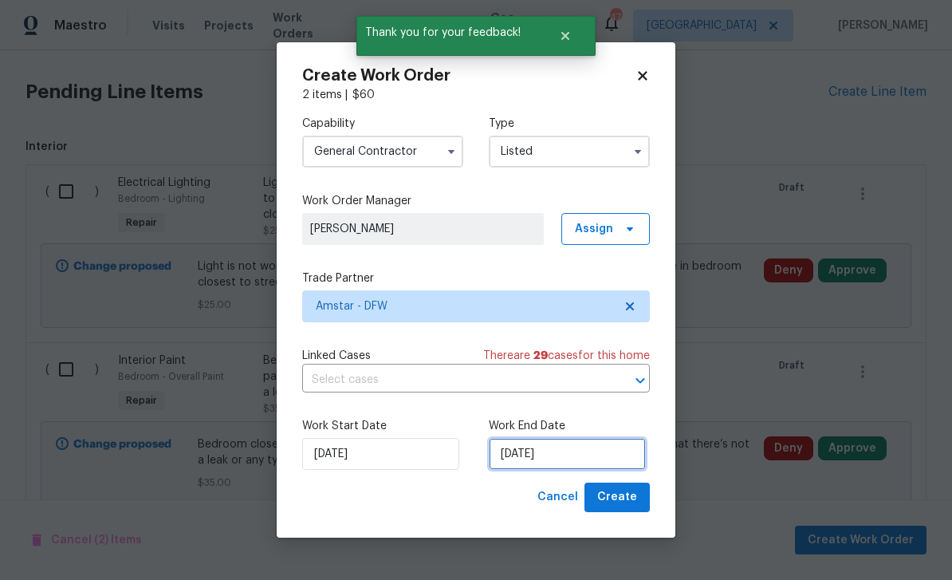
click at [596, 455] on input "[DATE]" at bounding box center [567, 454] width 157 height 32
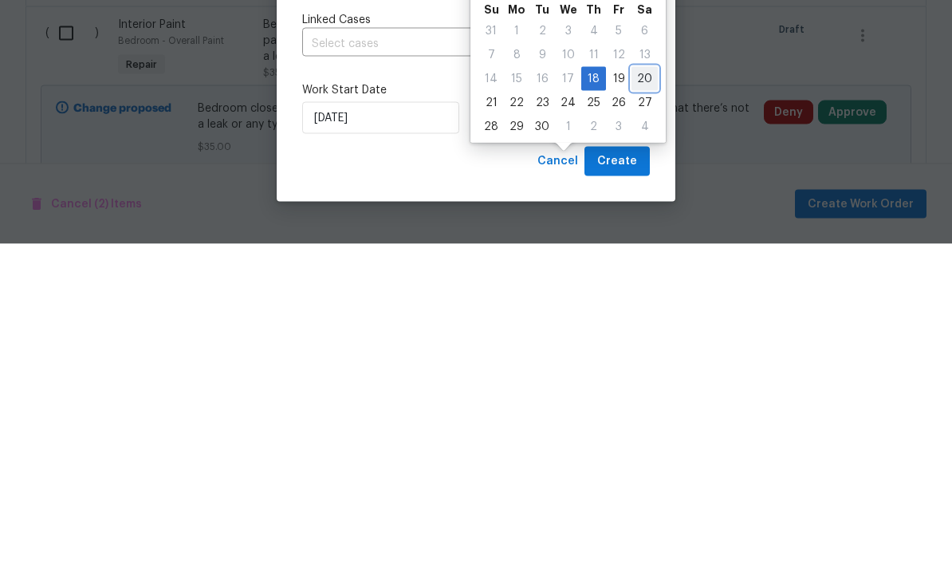
click at [634, 403] on div "20" at bounding box center [644, 414] width 26 height 22
type input "[DATE]"
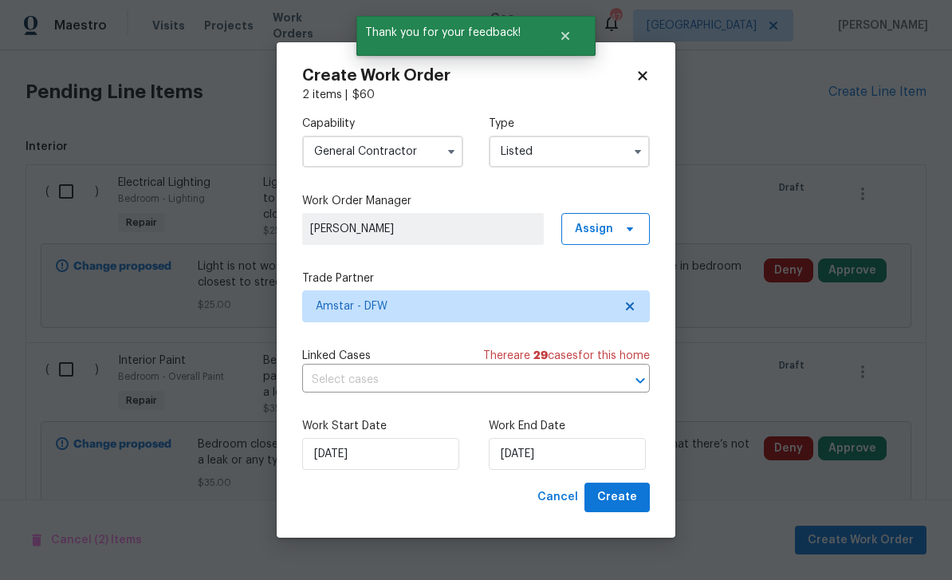
click at [643, 496] on button "Create" at bounding box center [616, 496] width 65 height 29
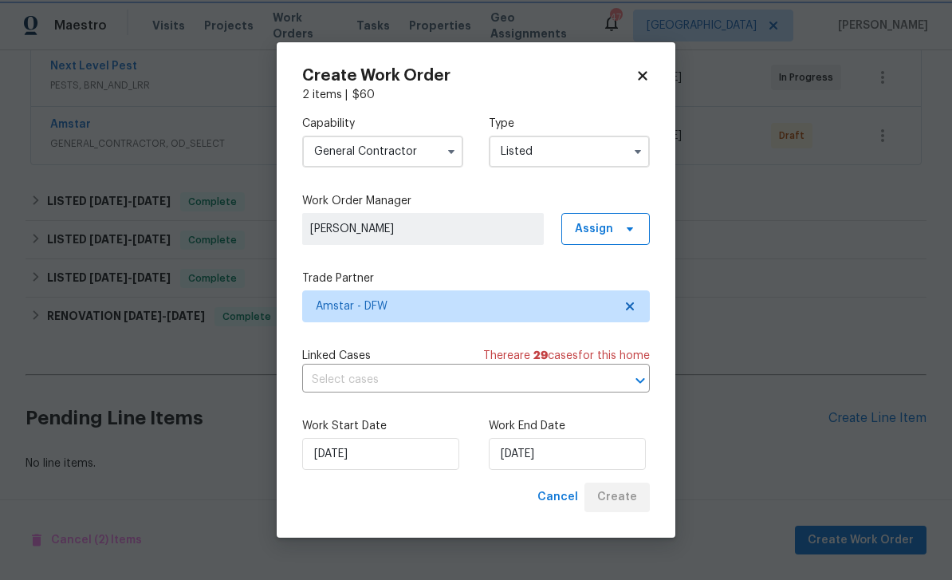
scroll to position [257, 0]
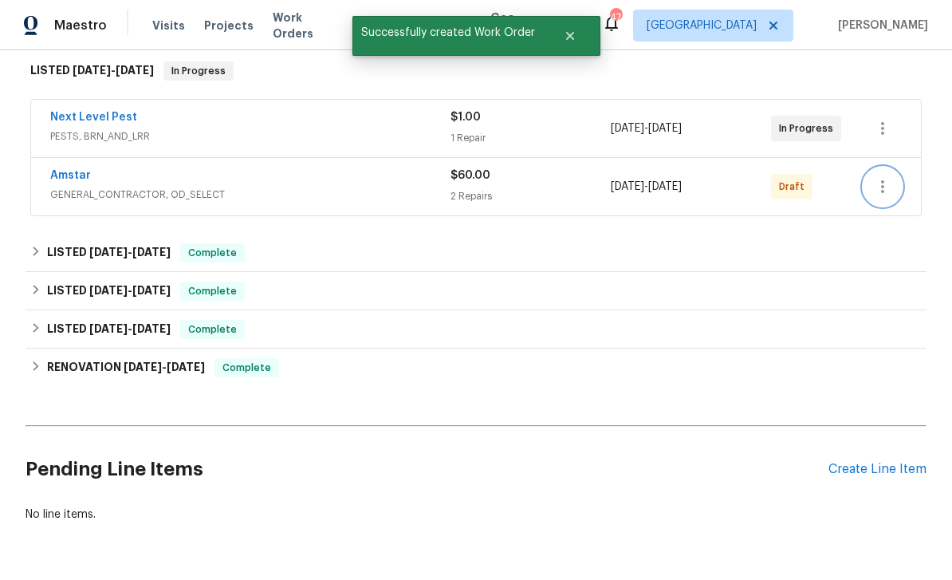
click at [870, 167] on button "button" at bounding box center [882, 186] width 38 height 38
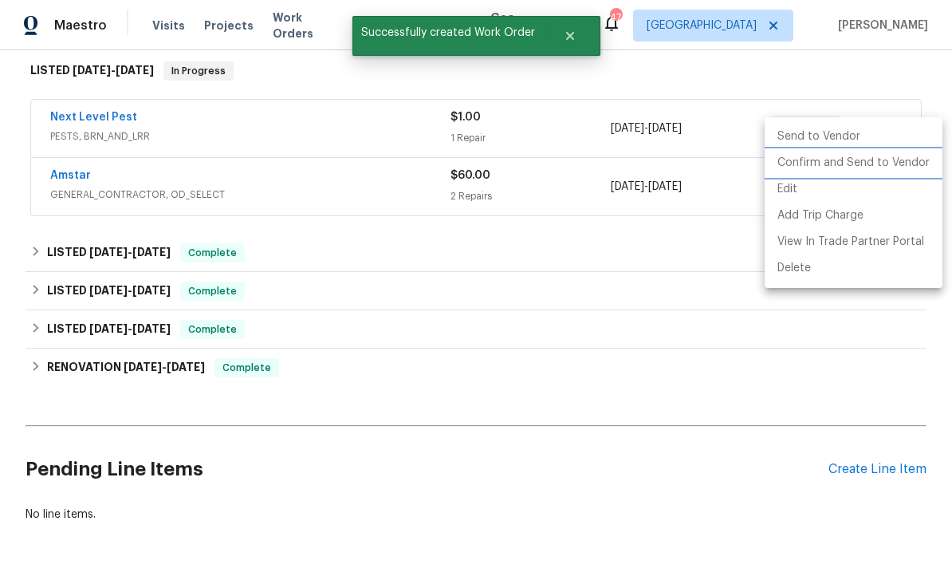
click at [901, 163] on li "Confirm and Send to Vendor" at bounding box center [853, 163] width 178 height 26
